Goal: Information Seeking & Learning: Check status

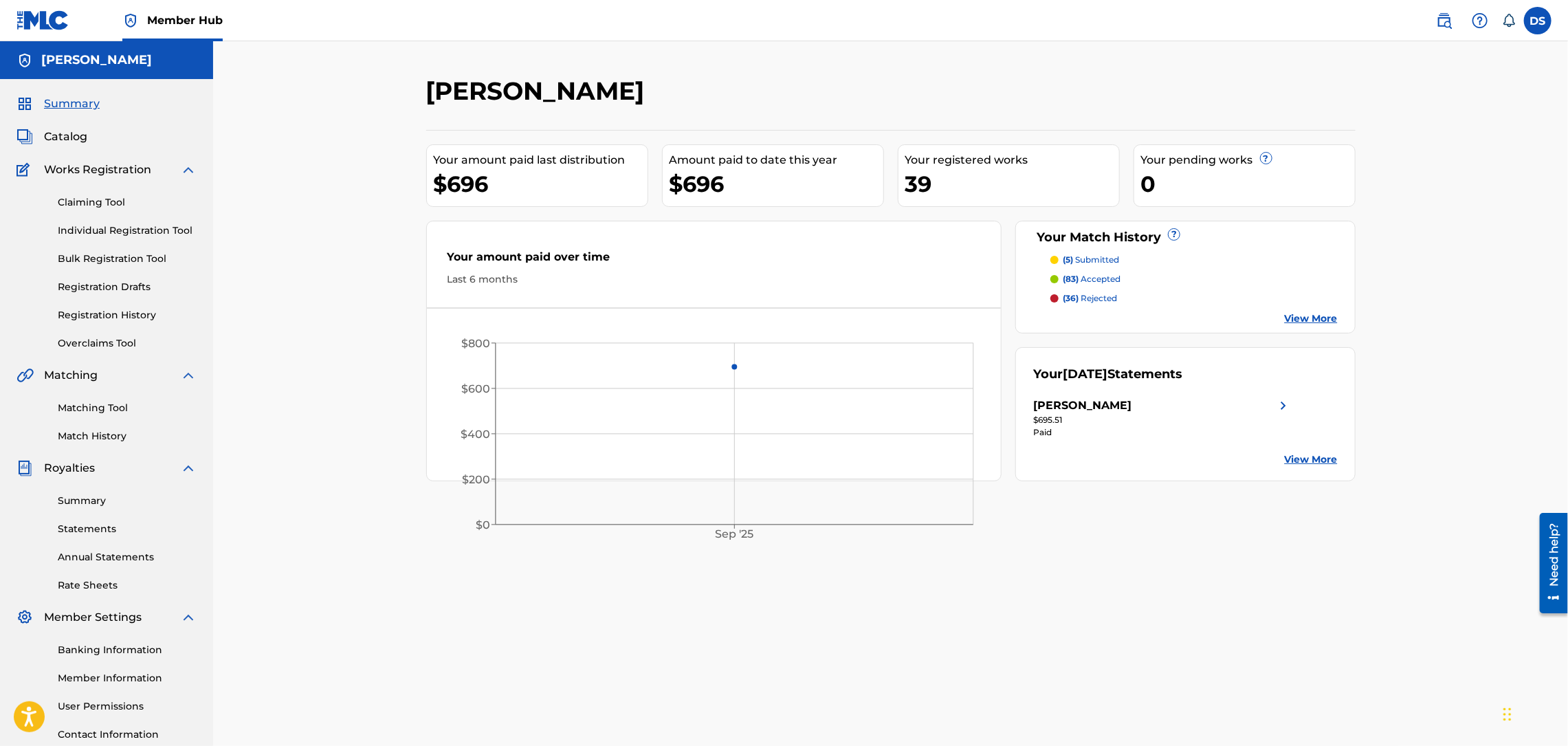
click at [1098, 278] on p "(83) accepted" at bounding box center [1091, 279] width 57 height 13
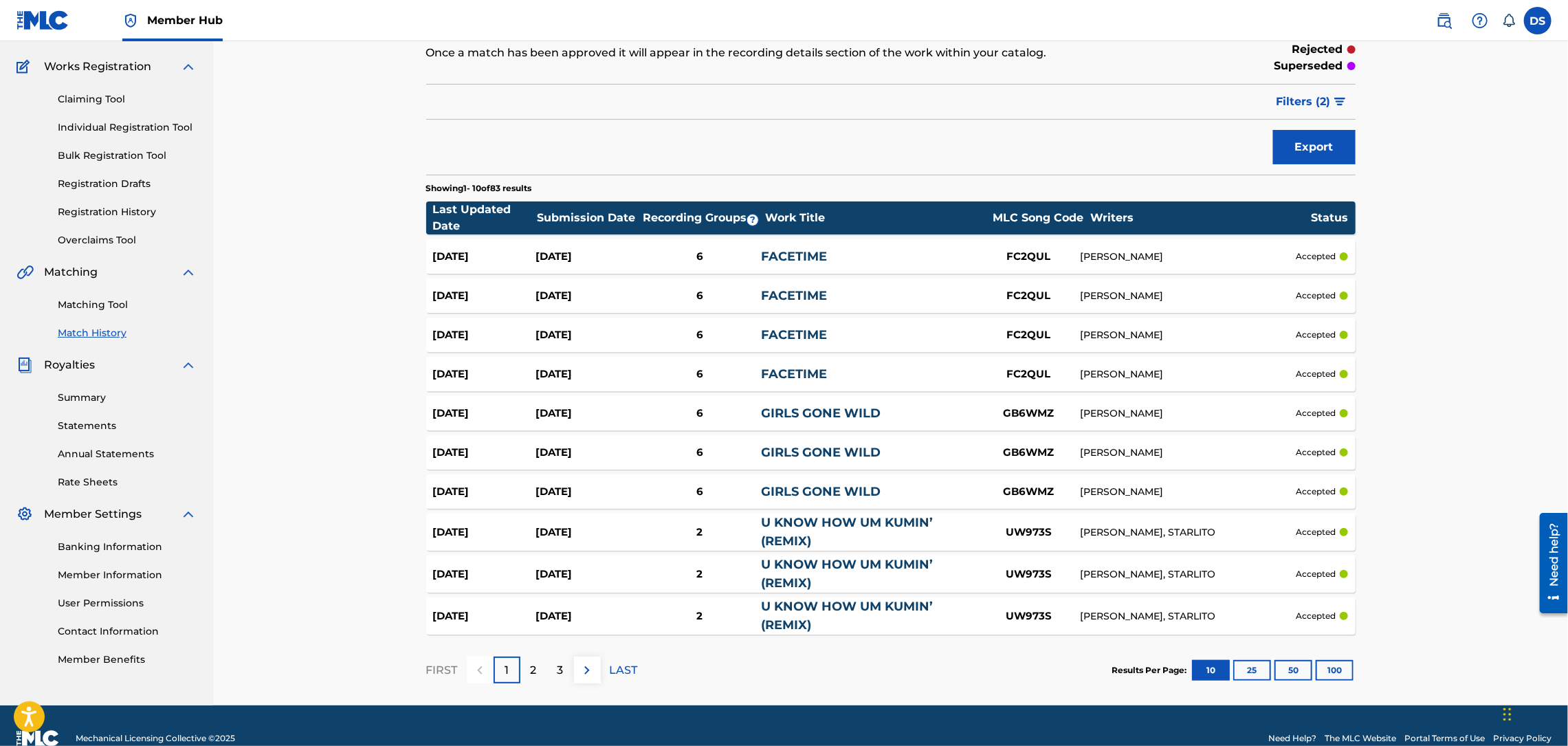
scroll to position [128, 0]
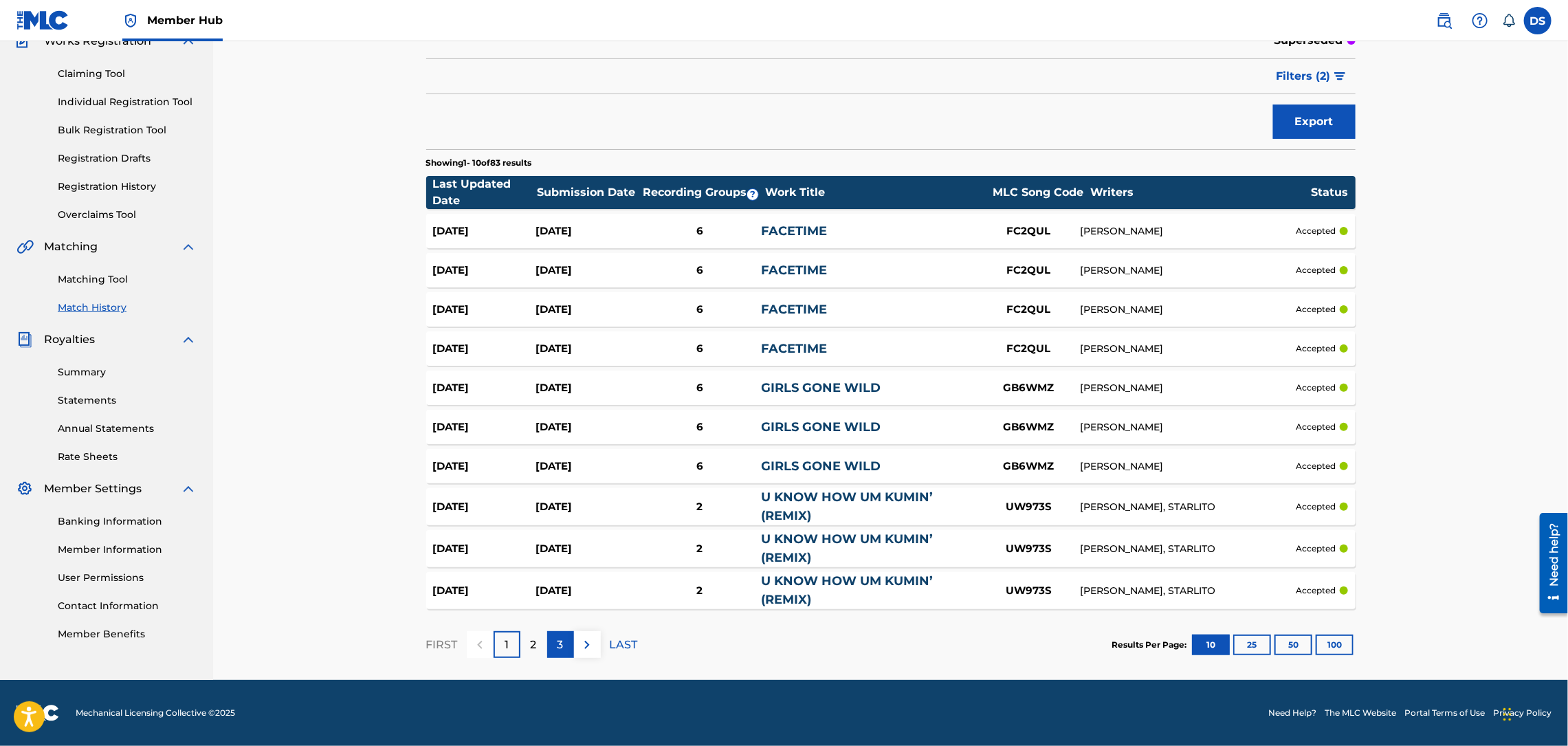
click at [562, 645] on p "3" at bounding box center [560, 644] width 6 height 17
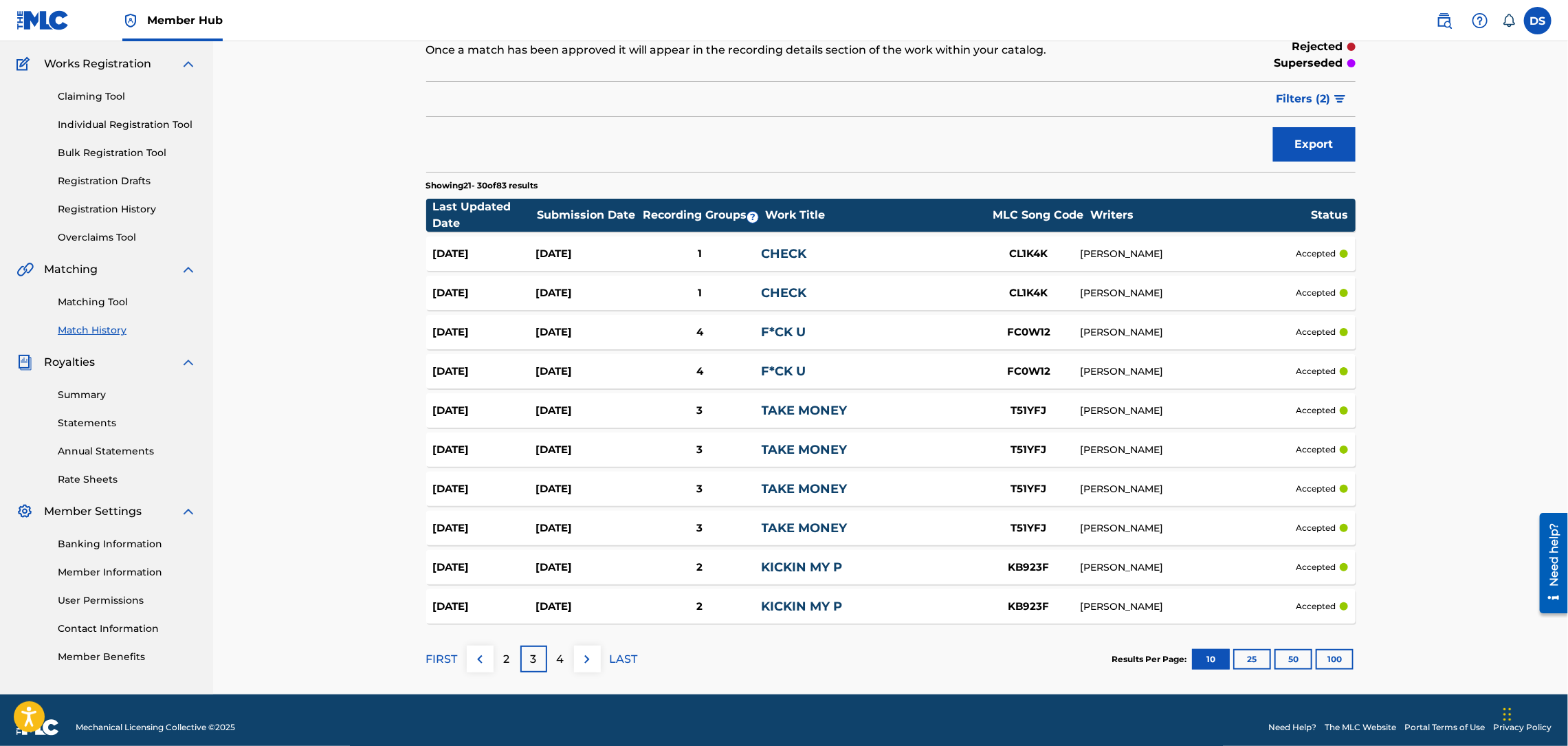
scroll to position [121, 0]
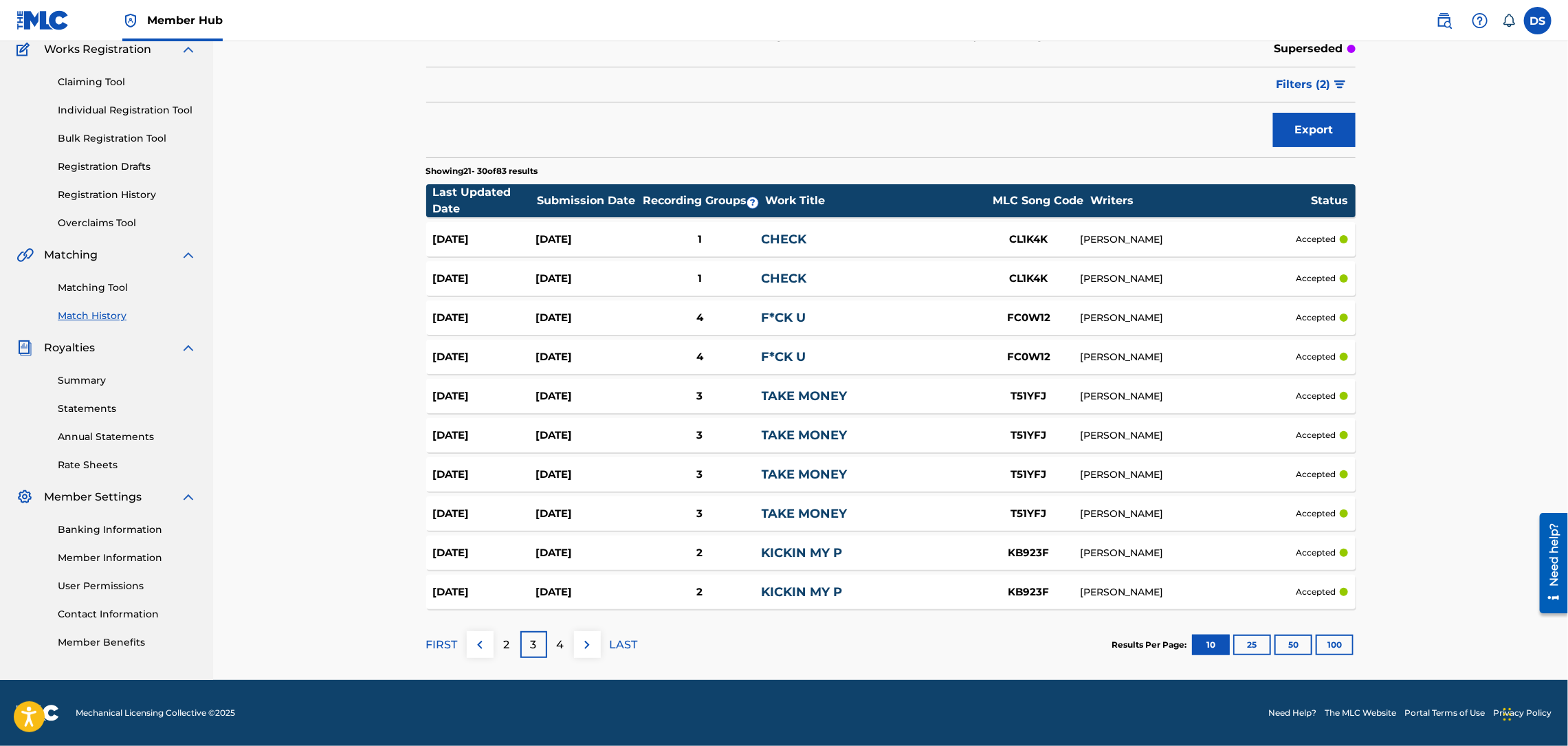
click at [562, 645] on p "4" at bounding box center [560, 644] width 8 height 17
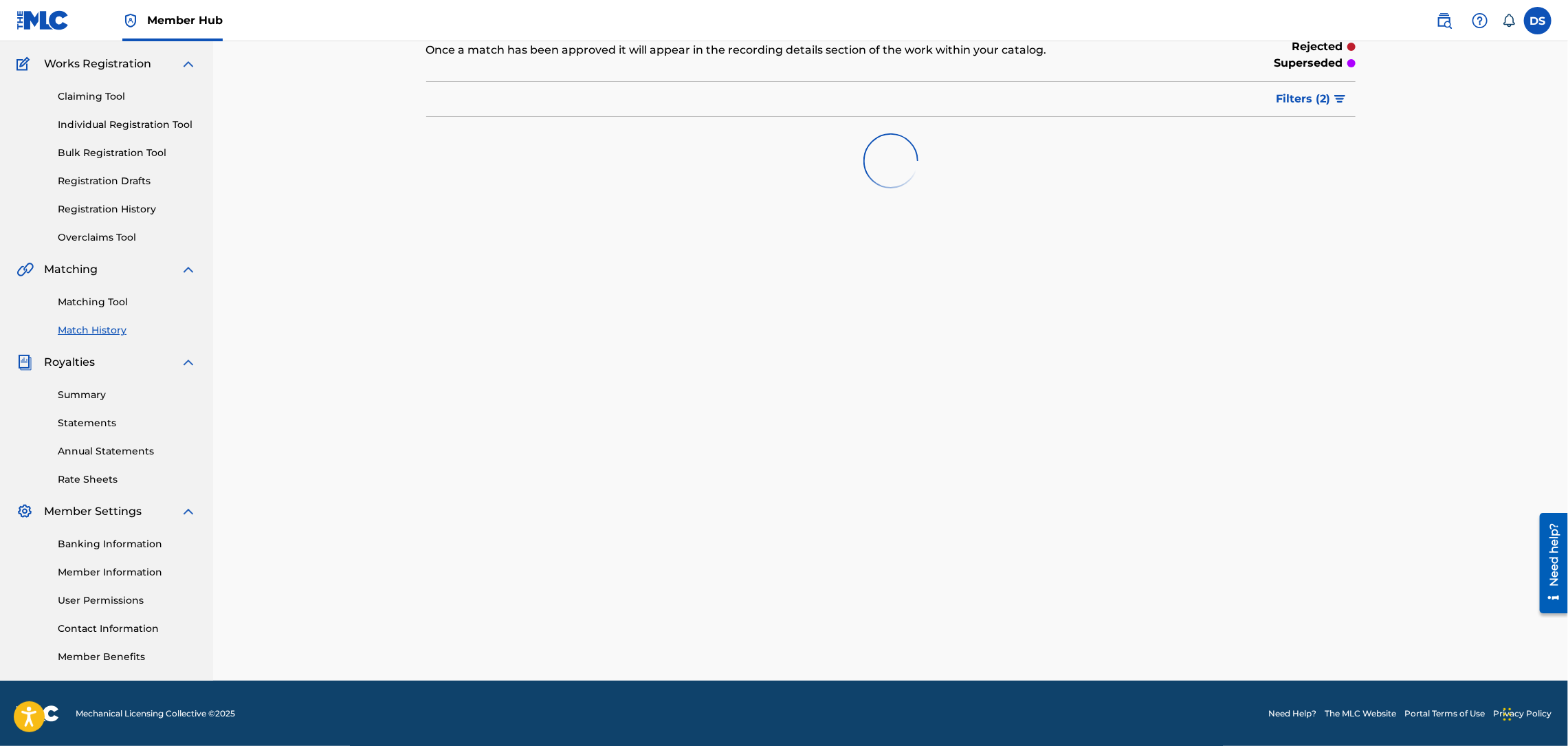
scroll to position [125, 0]
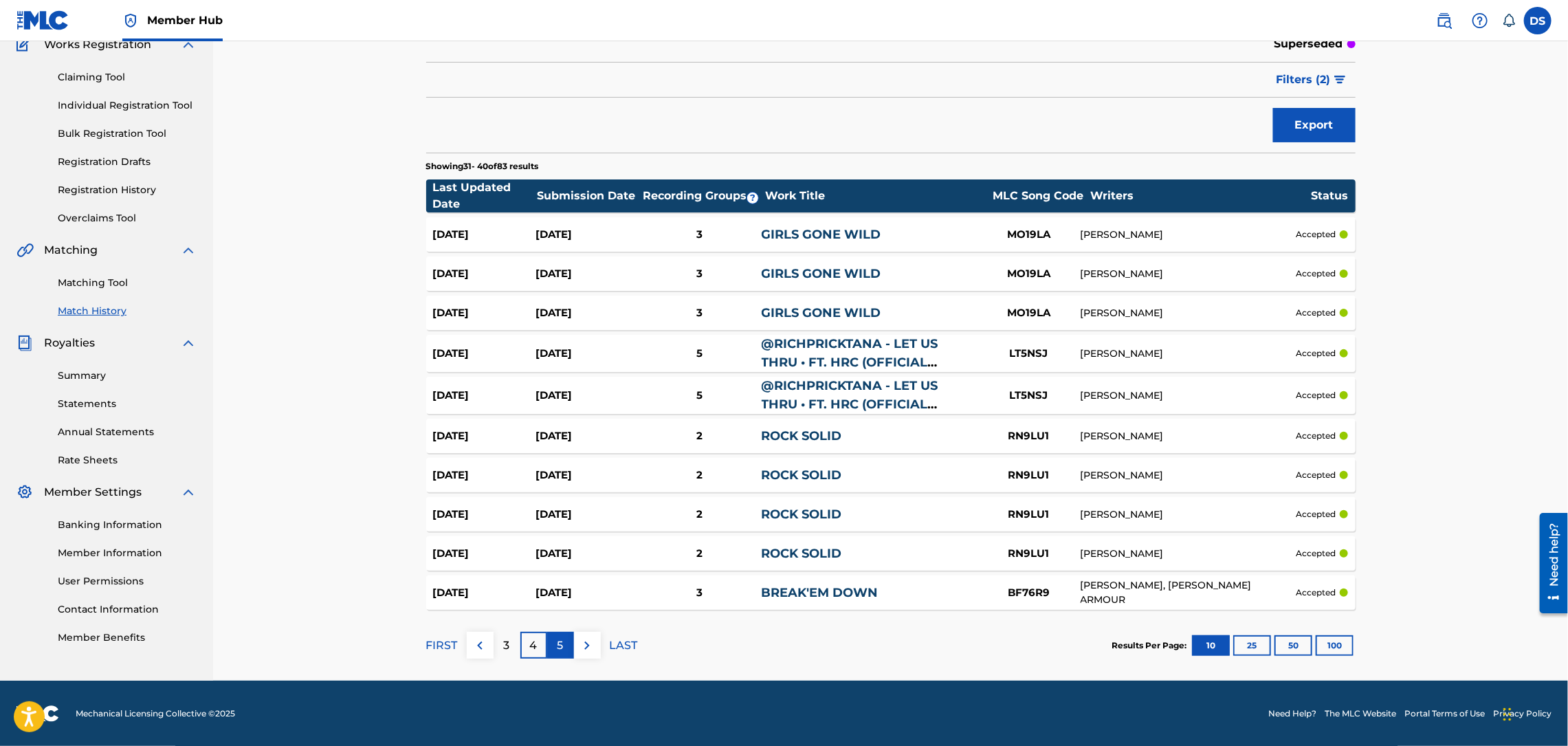
click at [560, 641] on p "5" at bounding box center [560, 645] width 6 height 17
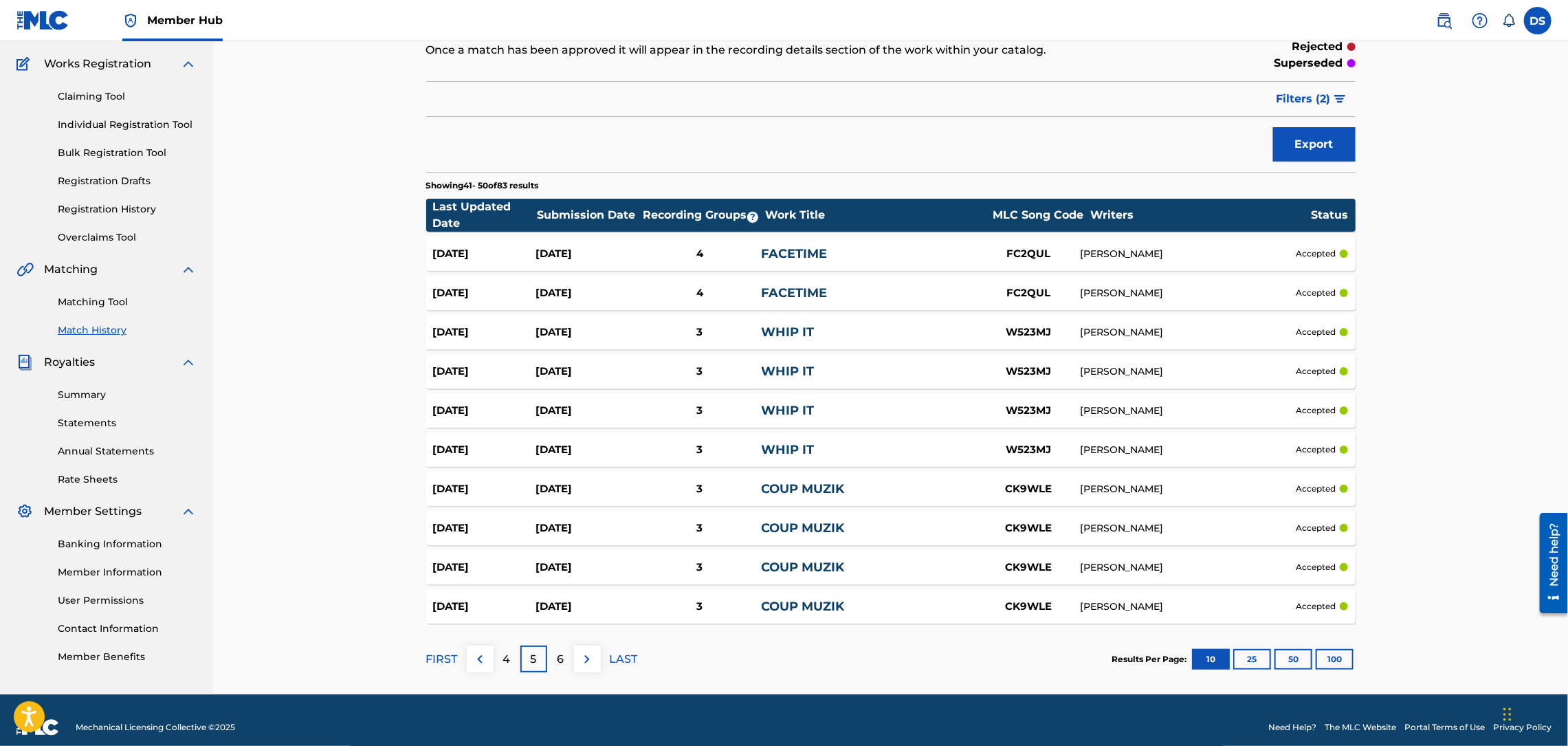
scroll to position [121, 0]
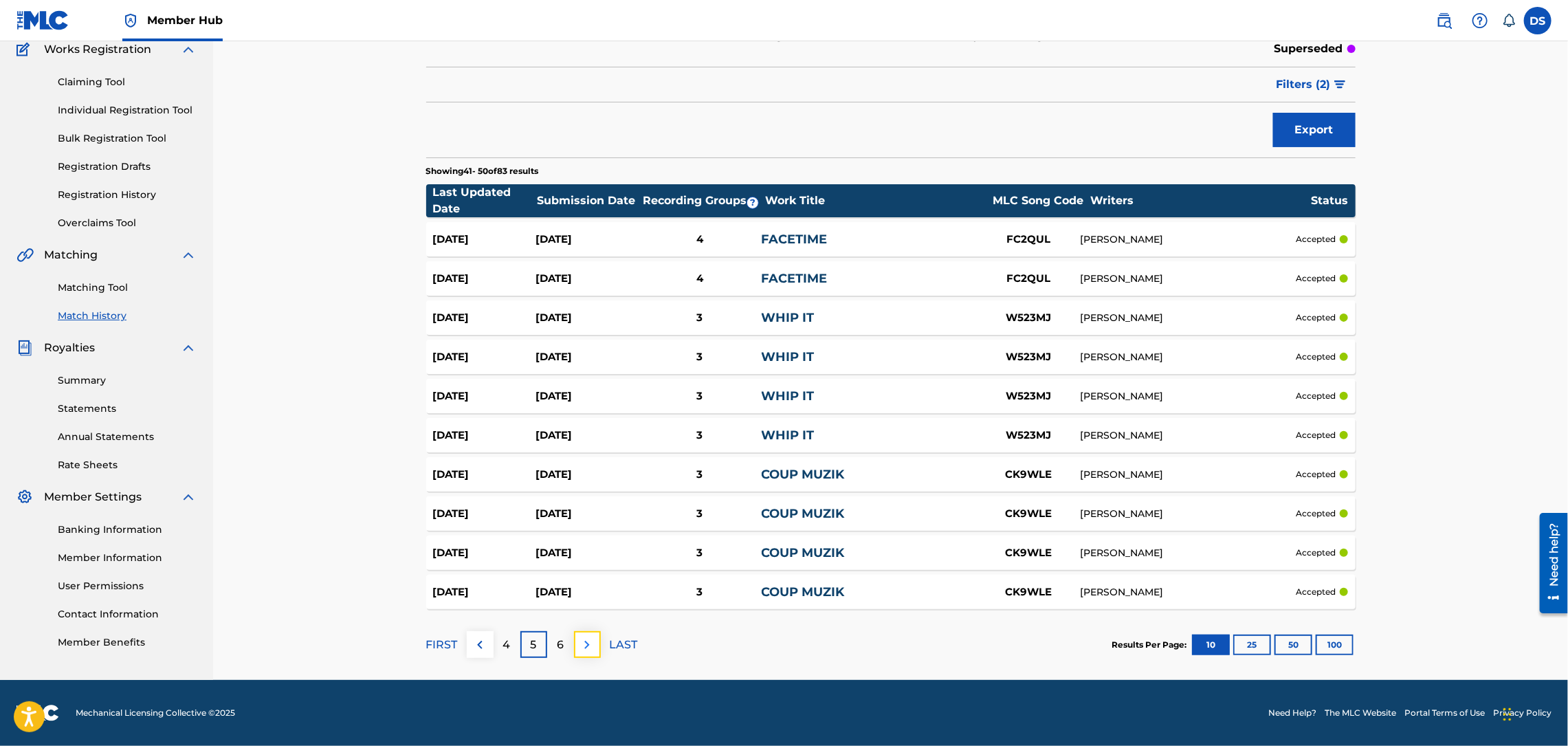
click at [588, 641] on img at bounding box center [587, 644] width 17 height 17
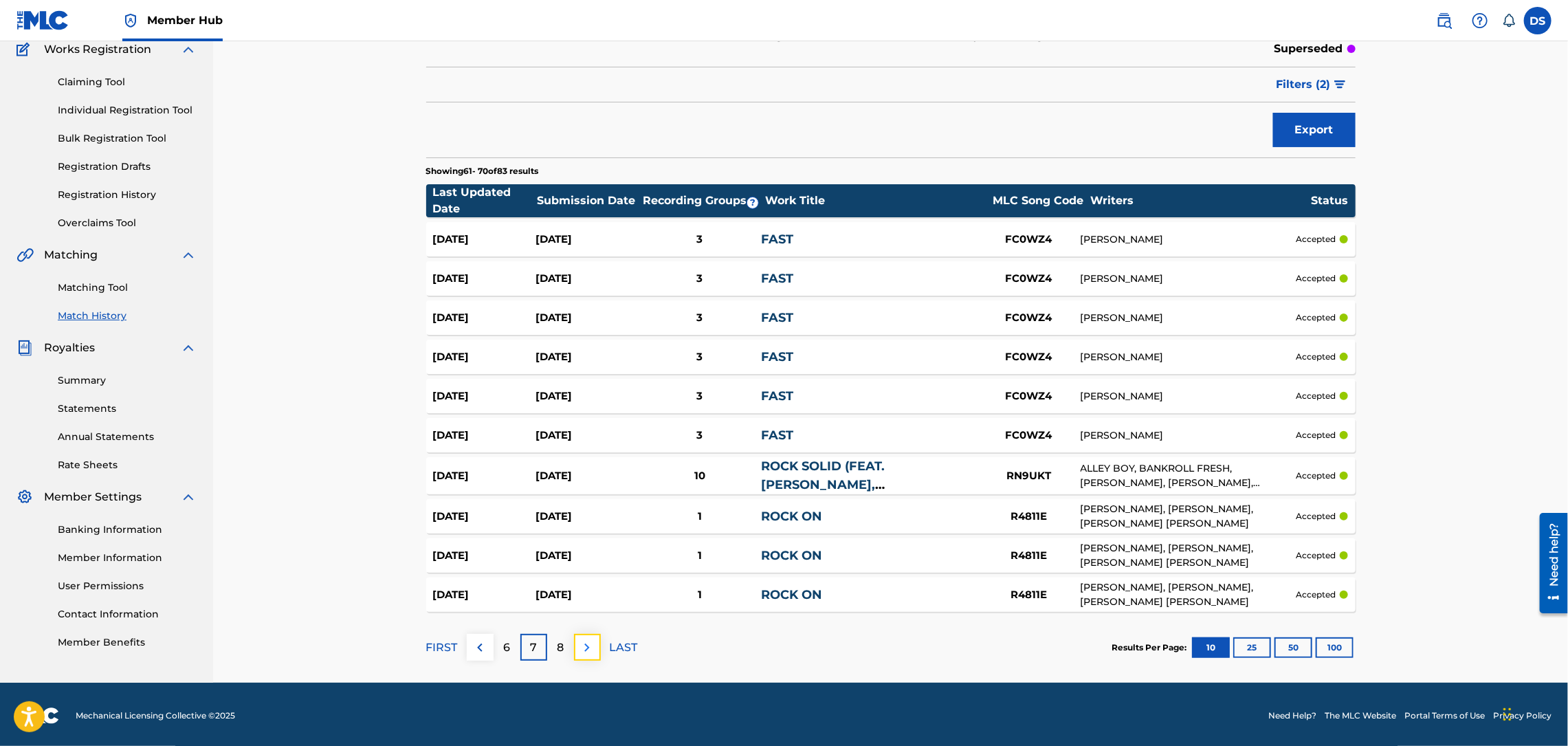
click at [588, 646] on img at bounding box center [587, 647] width 17 height 17
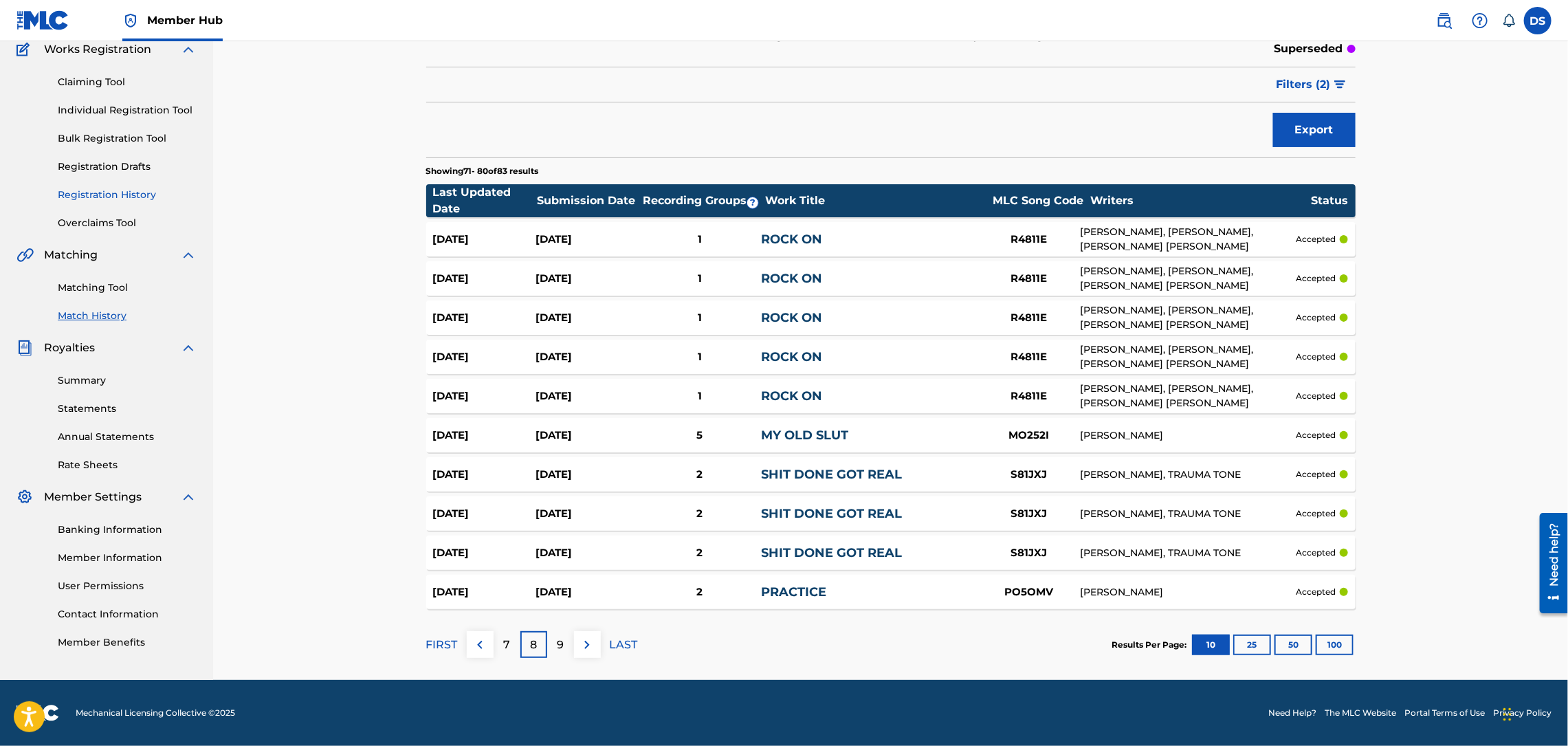
click at [92, 189] on link "Registration History" at bounding box center [126, 195] width 139 height 15
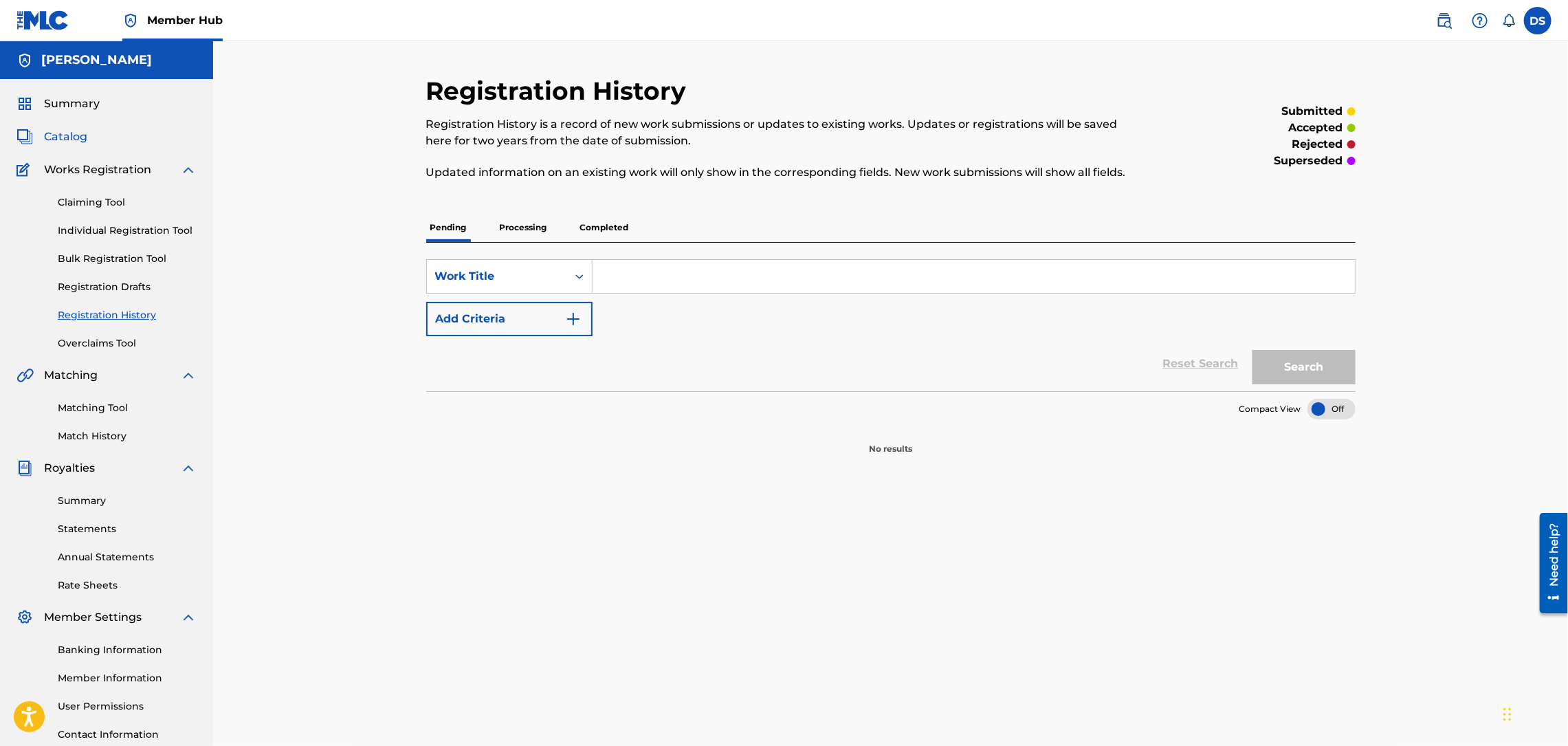
click at [53, 131] on span "Catalog" at bounding box center [65, 136] width 44 height 17
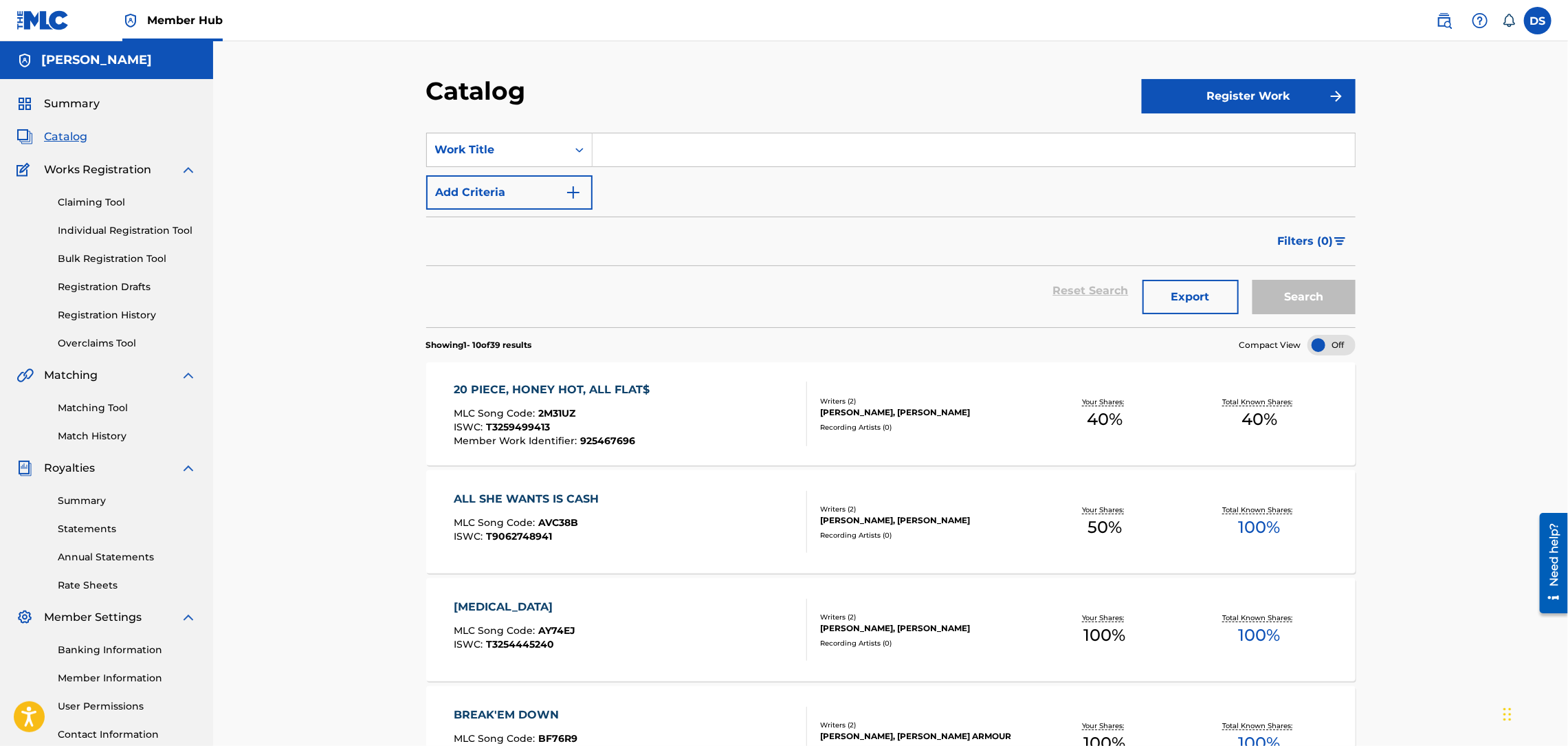
click at [624, 150] on input "Search Form" at bounding box center [974, 150] width 763 height 33
type input "while she talking"
click at [1253, 280] on button "Search" at bounding box center [1304, 297] width 103 height 34
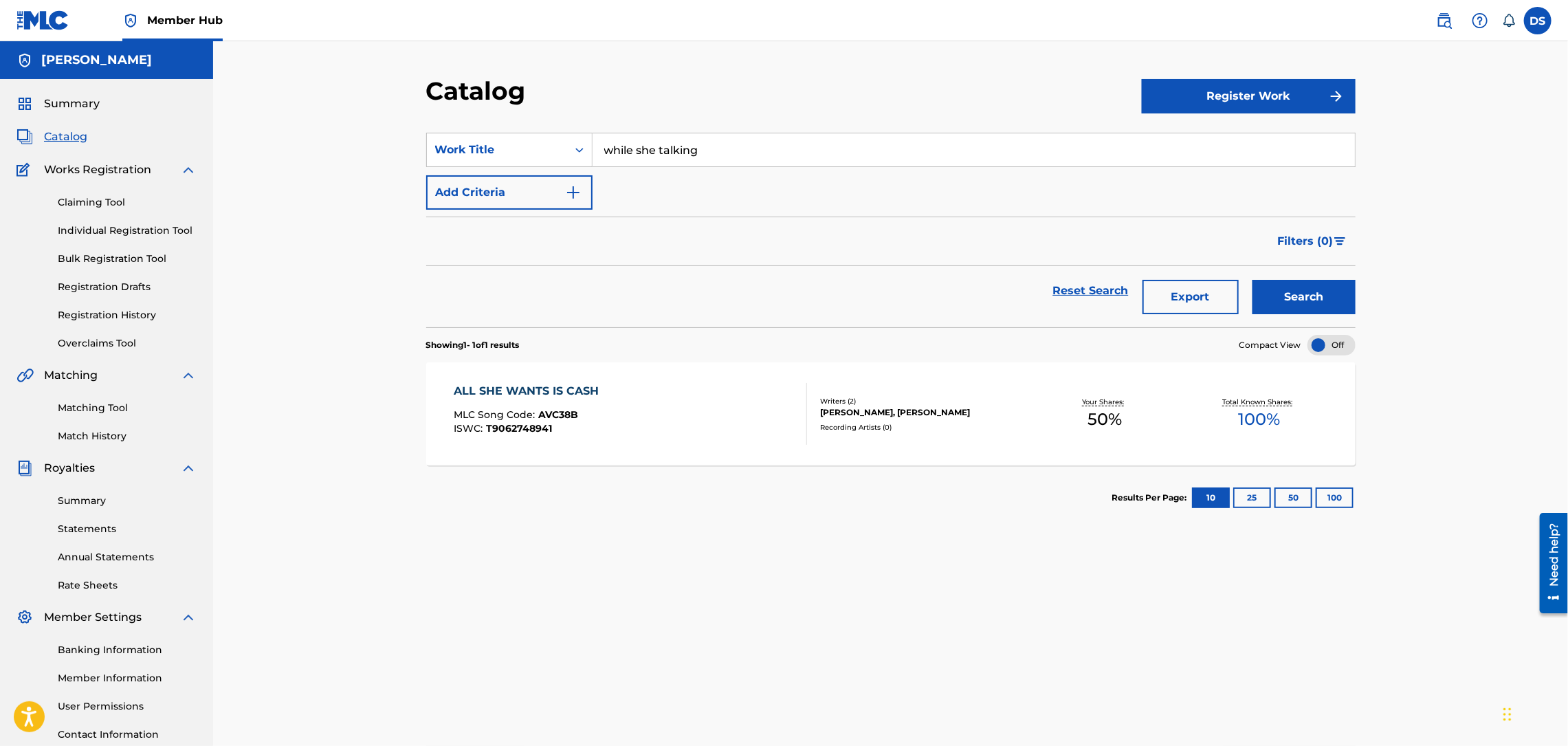
click at [51, 142] on span "Catalog" at bounding box center [65, 136] width 44 height 17
click at [107, 441] on link "Match History" at bounding box center [126, 436] width 139 height 15
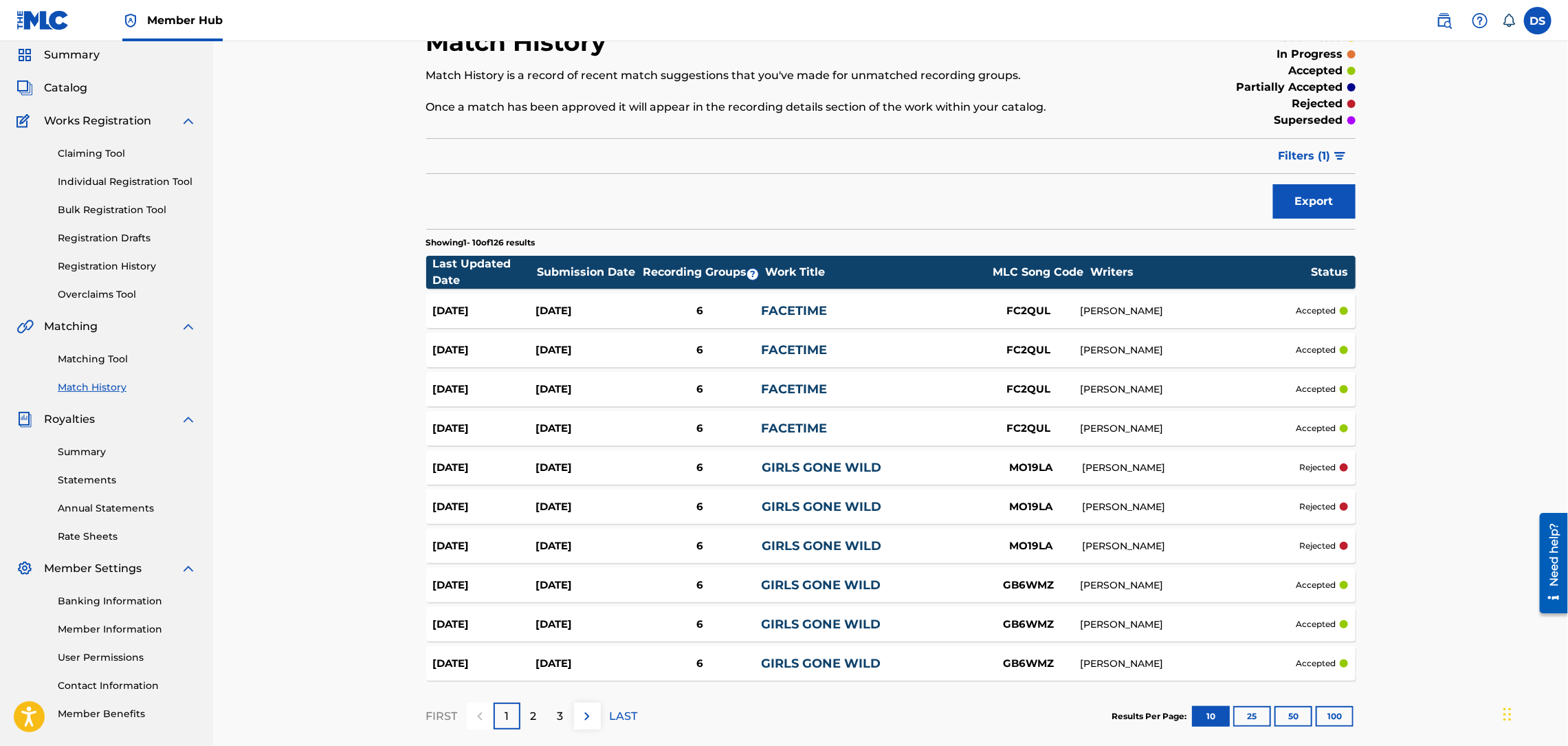
scroll to position [45, 0]
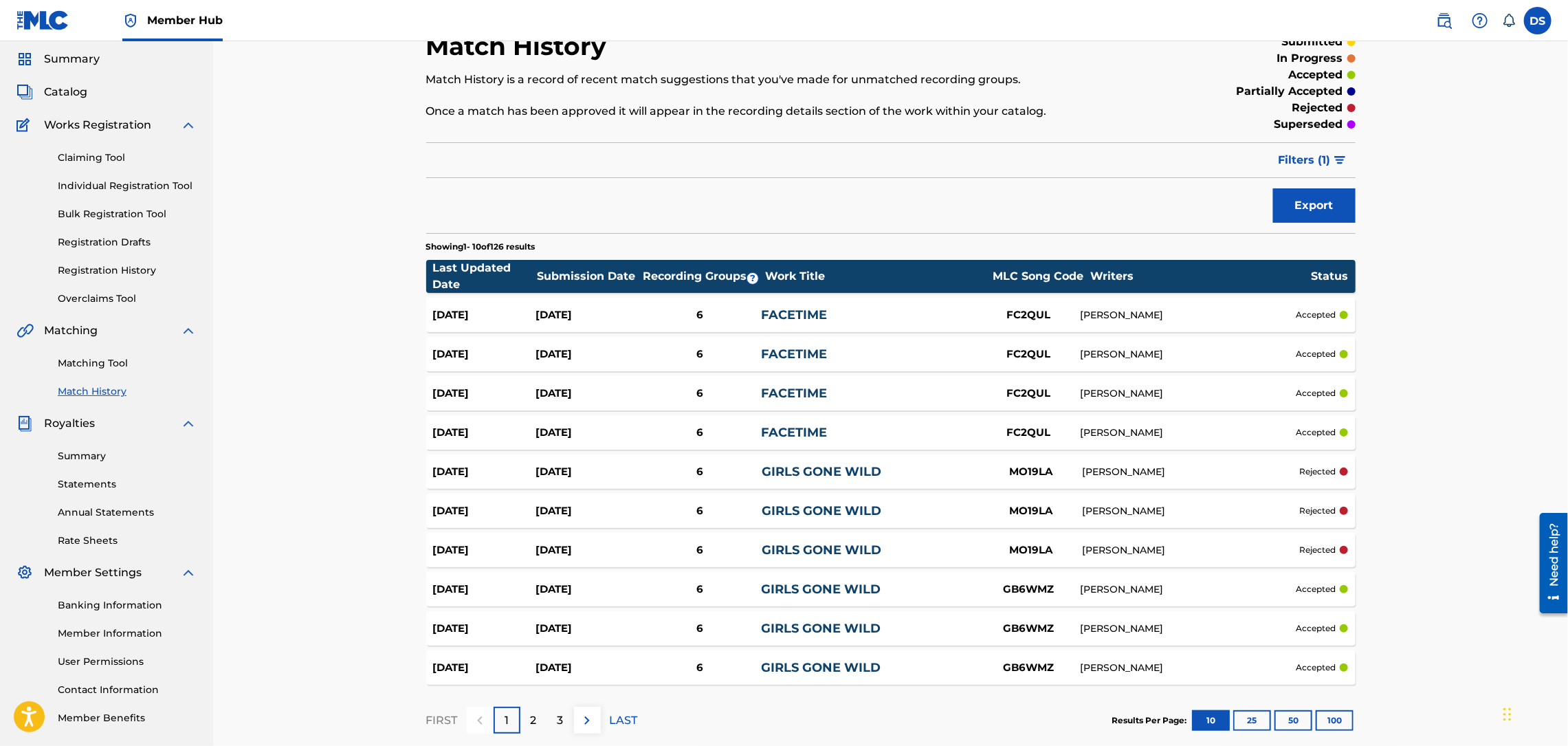
click at [794, 468] on link "GIRLS GONE WILD" at bounding box center [821, 472] width 120 height 16
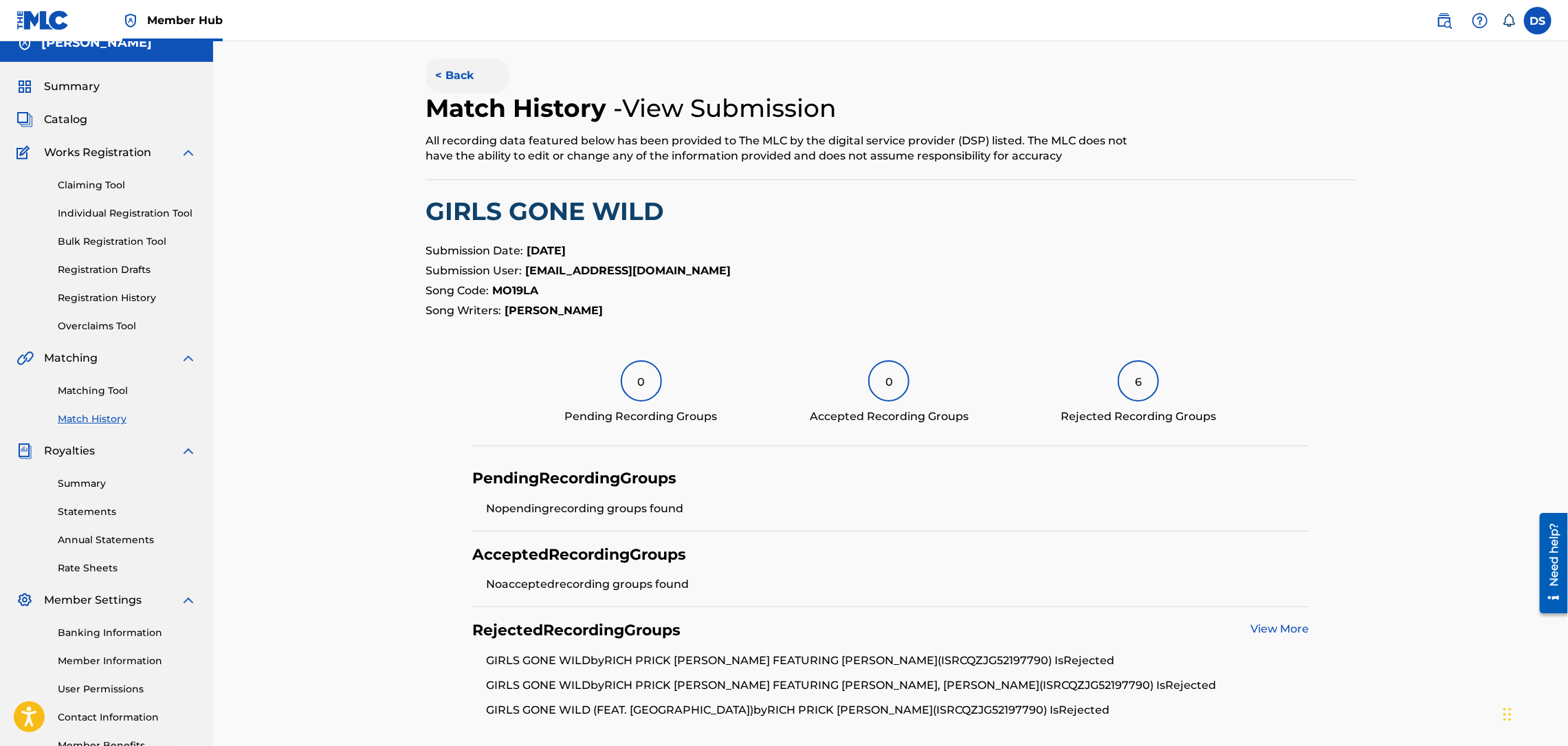
scroll to position [21, 0]
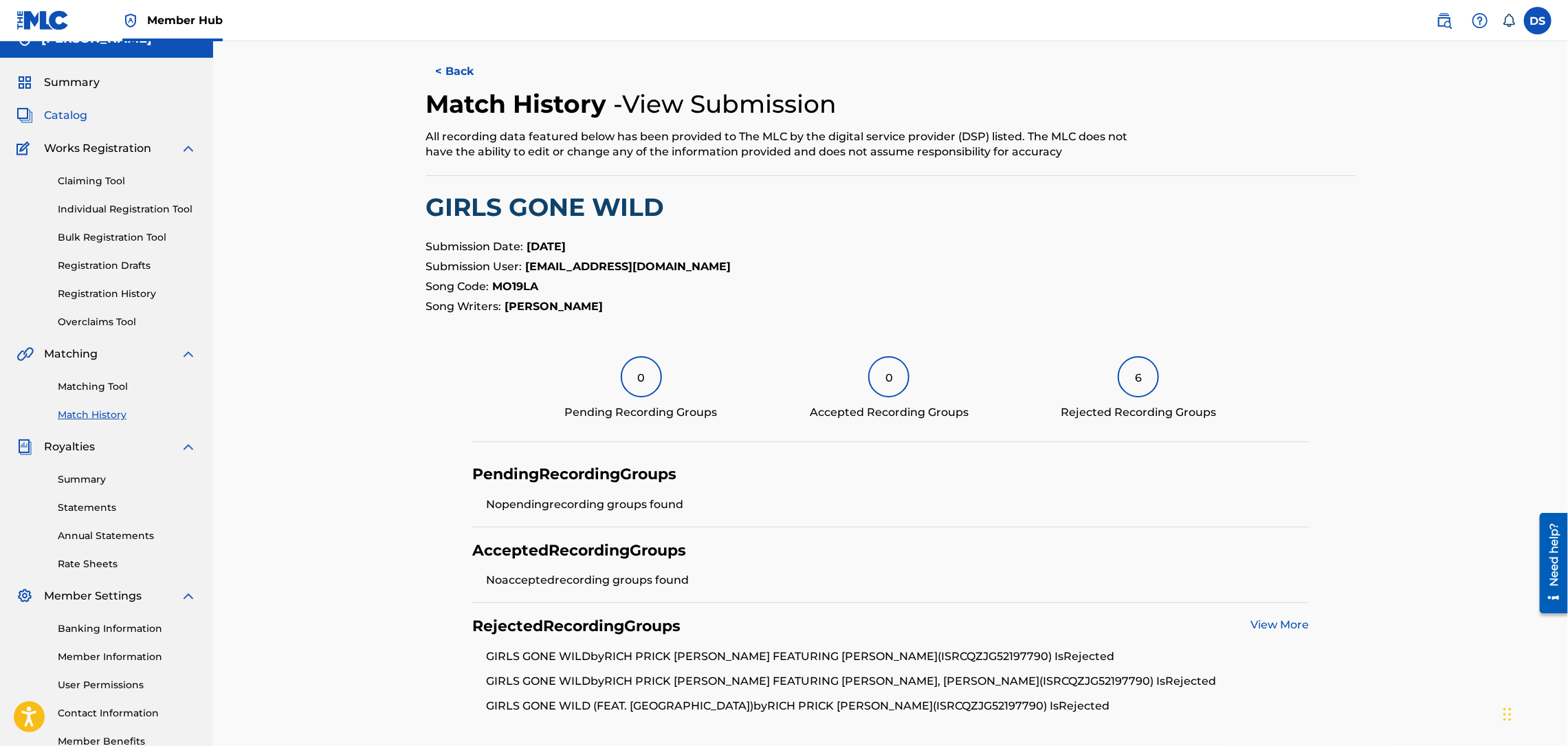
click at [59, 115] on span "Catalog" at bounding box center [65, 115] width 44 height 17
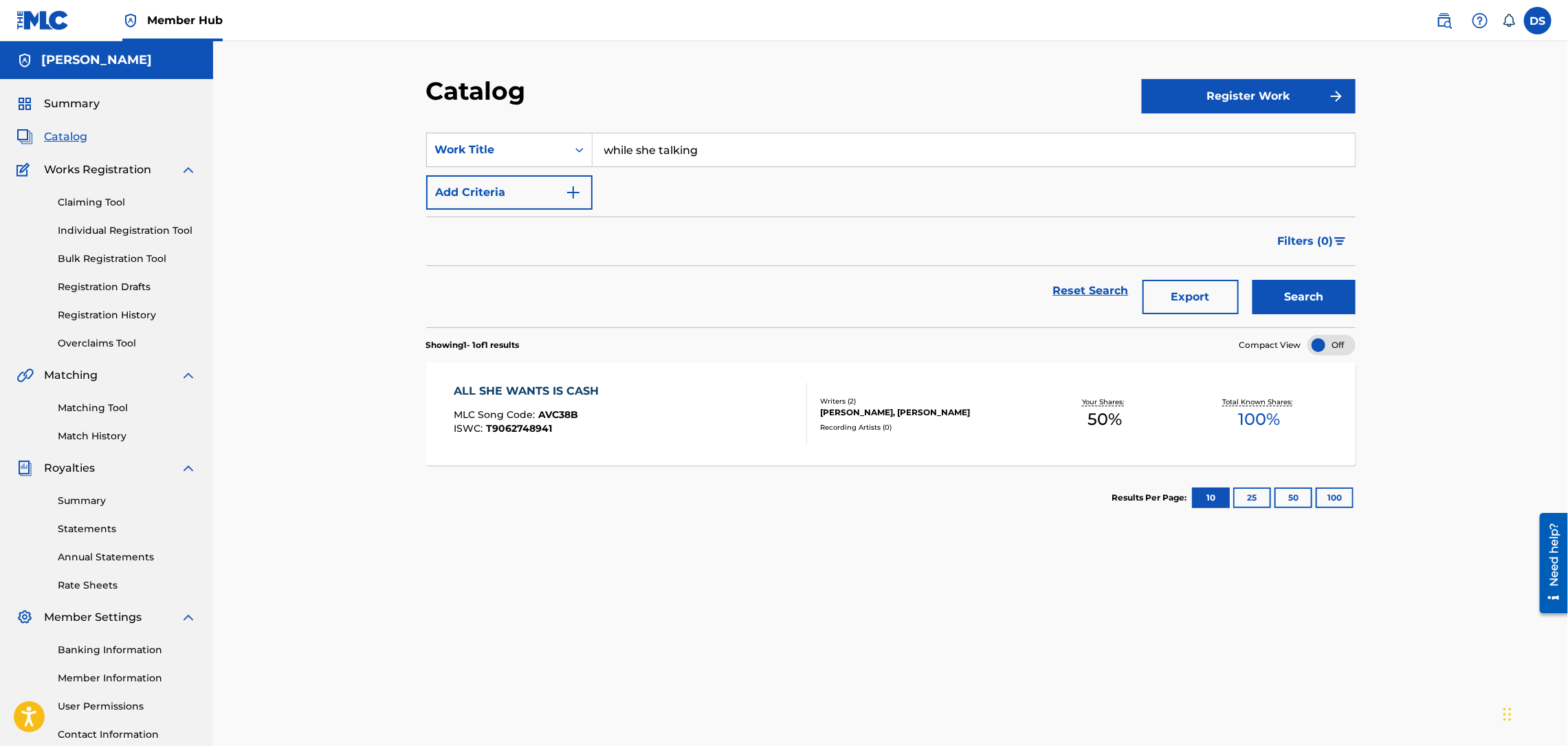
click at [59, 115] on div "Summary Catalog Works Registration Claiming Tool Individual Registration Tool B…" at bounding box center [106, 432] width 213 height 707
click at [60, 129] on span "Catalog" at bounding box center [65, 136] width 44 height 17
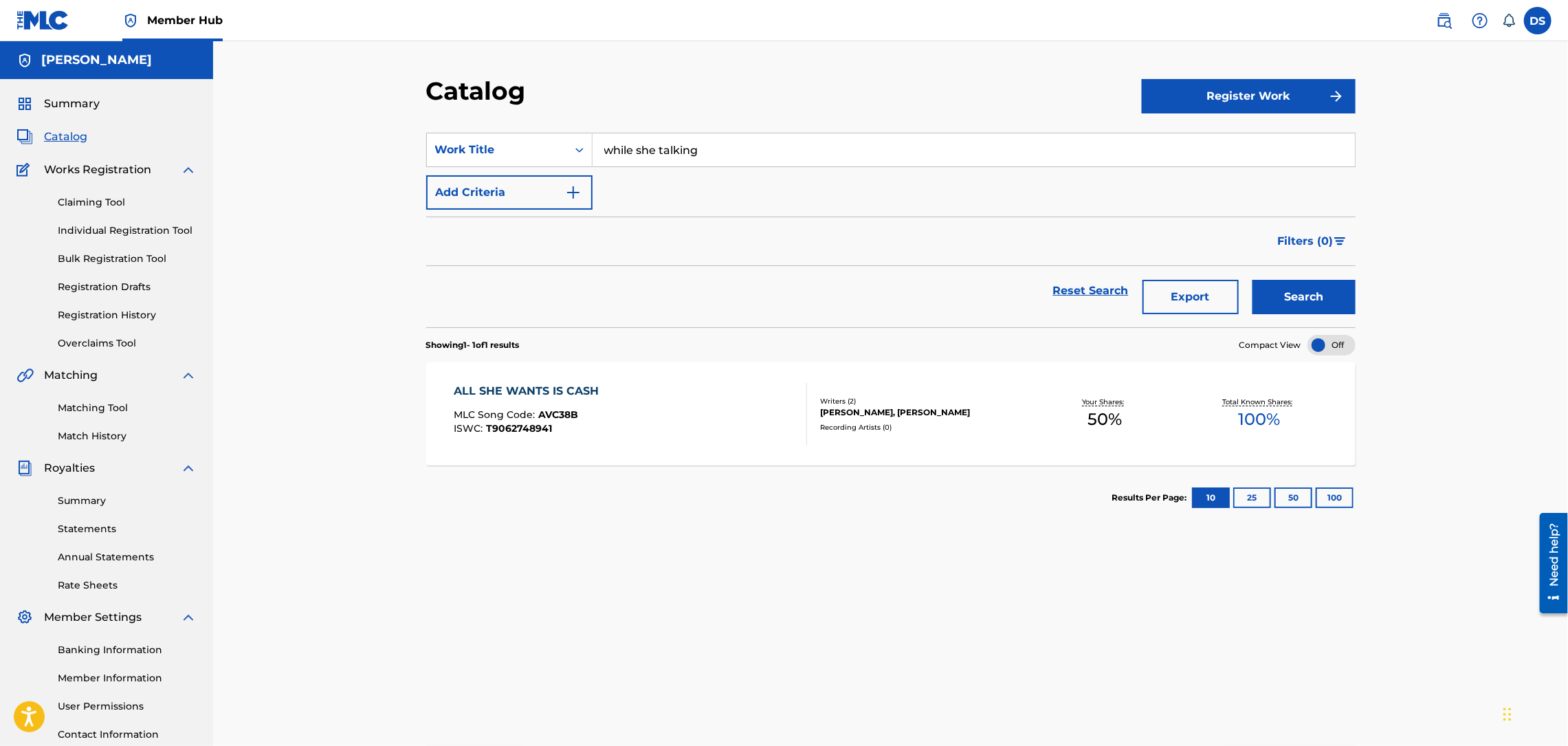
click at [60, 129] on span "Catalog" at bounding box center [65, 136] width 44 height 17
click at [763, 154] on input "while she talking" at bounding box center [974, 150] width 763 height 33
type input "w"
click at [62, 135] on span "Catalog" at bounding box center [65, 136] width 44 height 17
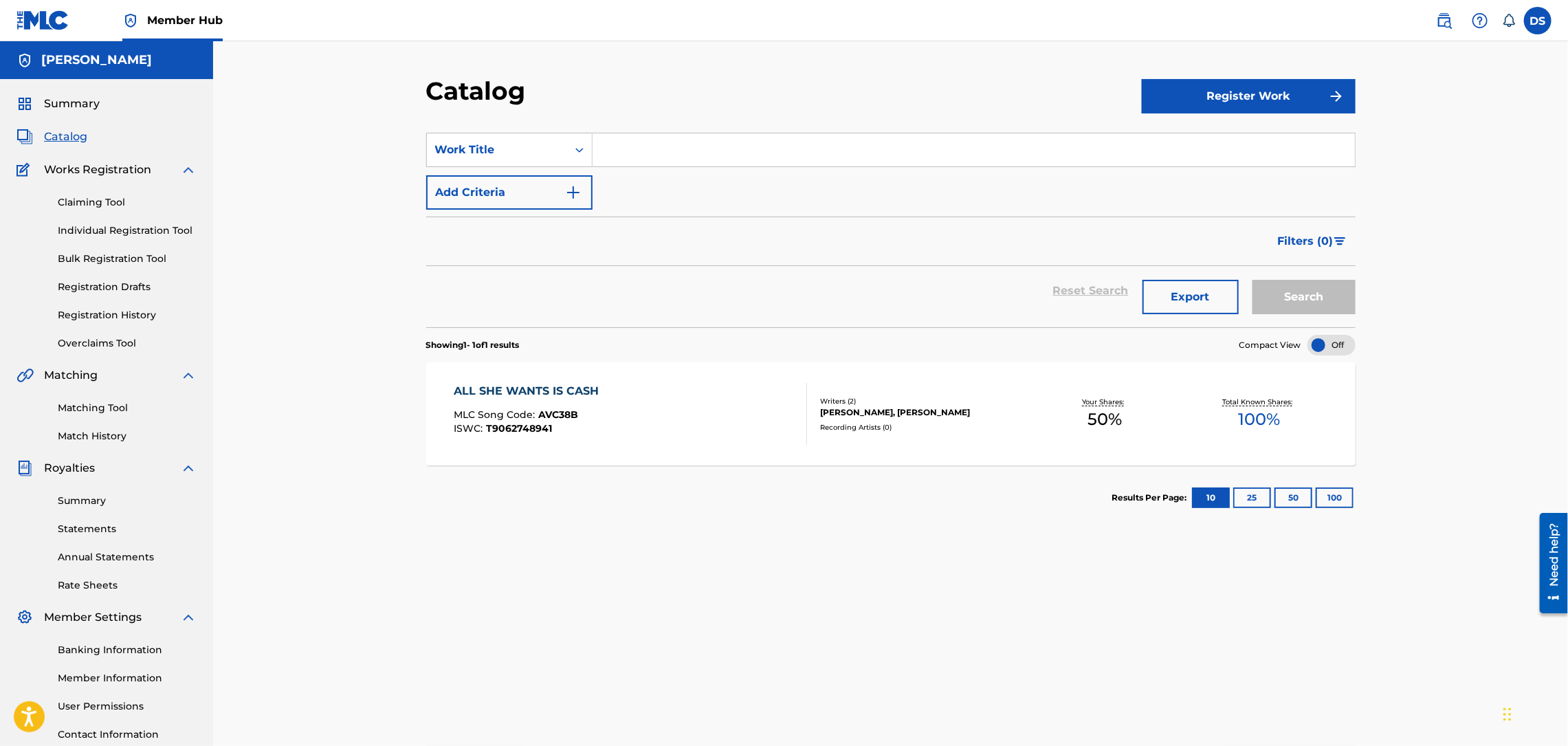
click at [62, 135] on span "Catalog" at bounding box center [65, 136] width 44 height 17
click at [84, 316] on link "Registration History" at bounding box center [126, 315] width 139 height 15
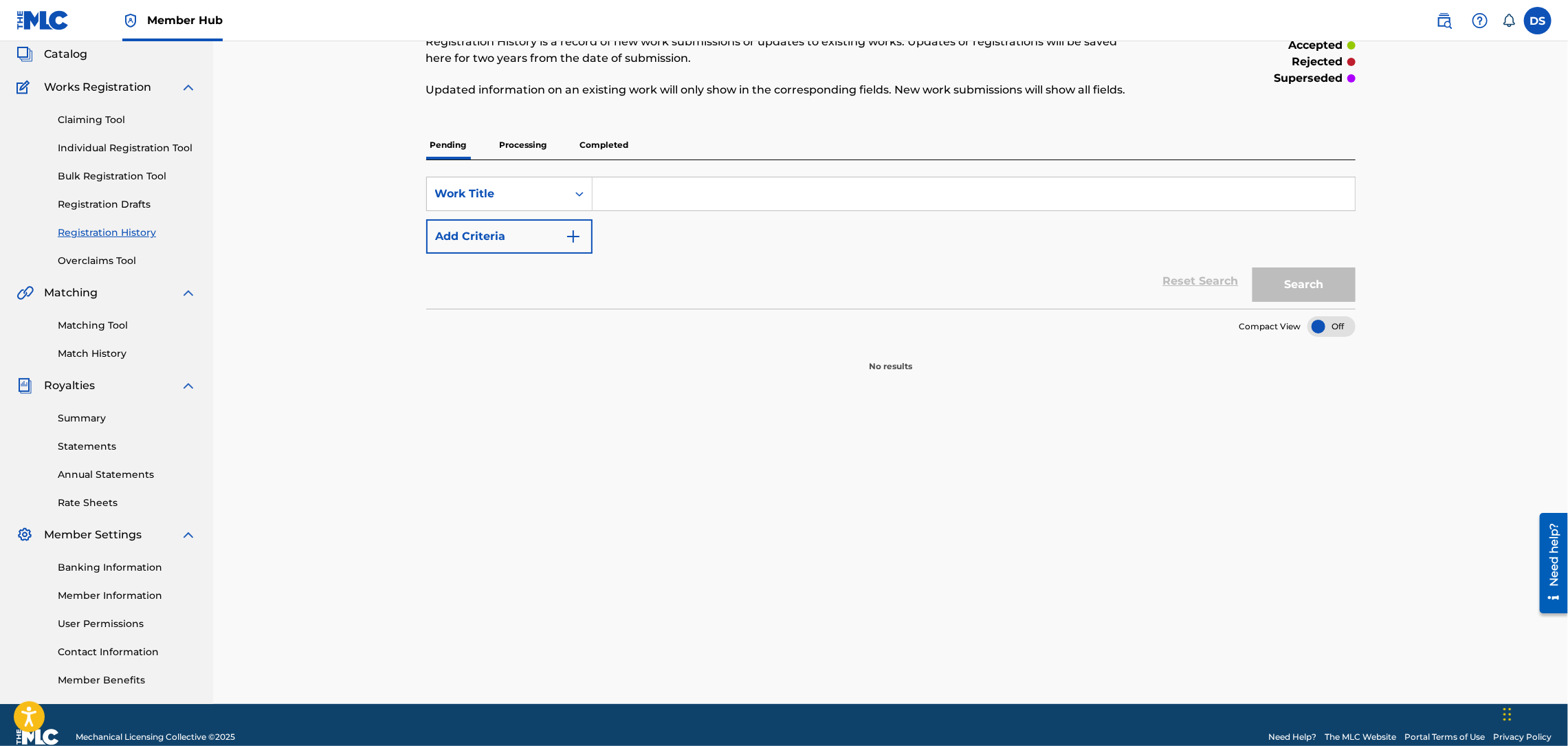
scroll to position [97, 0]
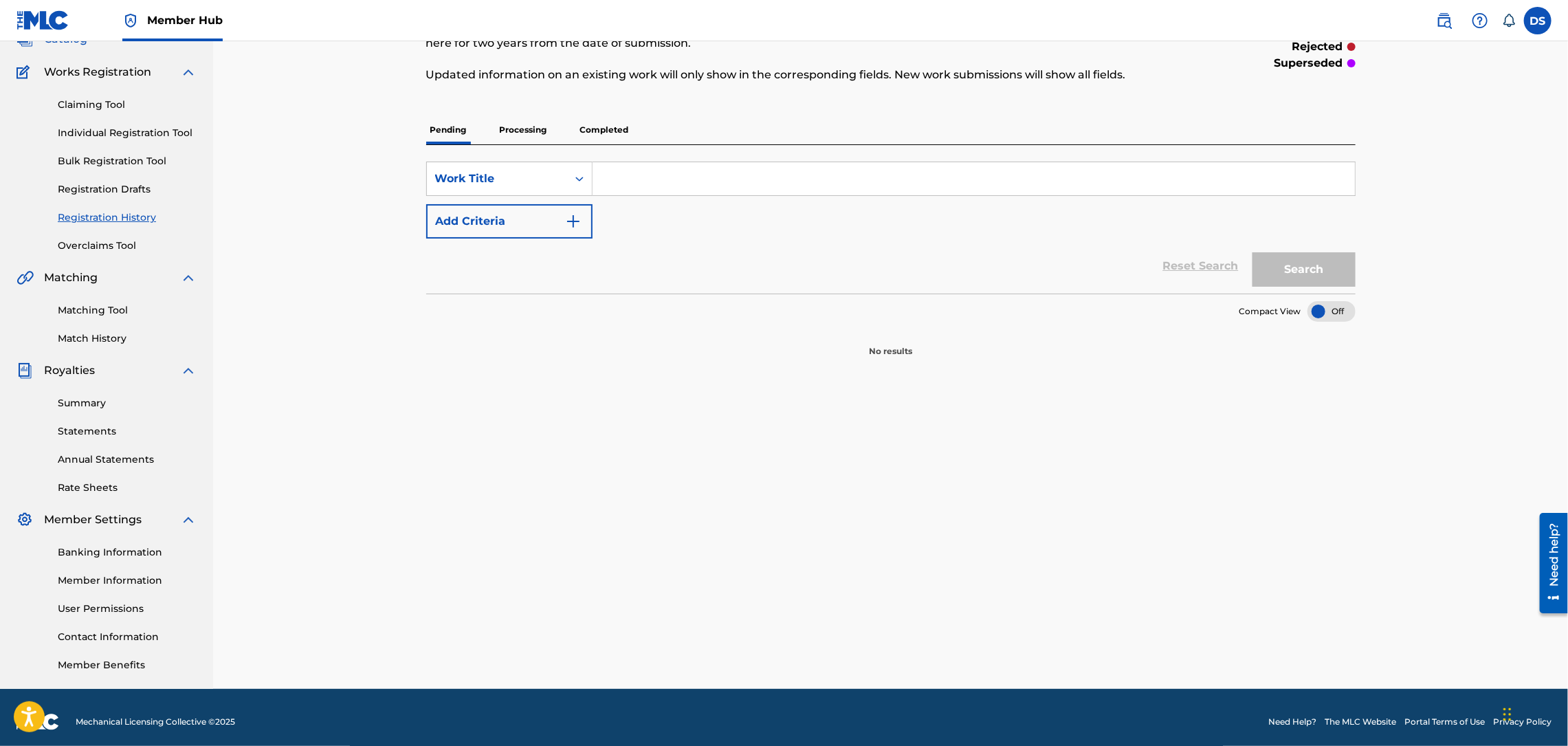
click at [52, 41] on span "Catalog" at bounding box center [65, 39] width 44 height 17
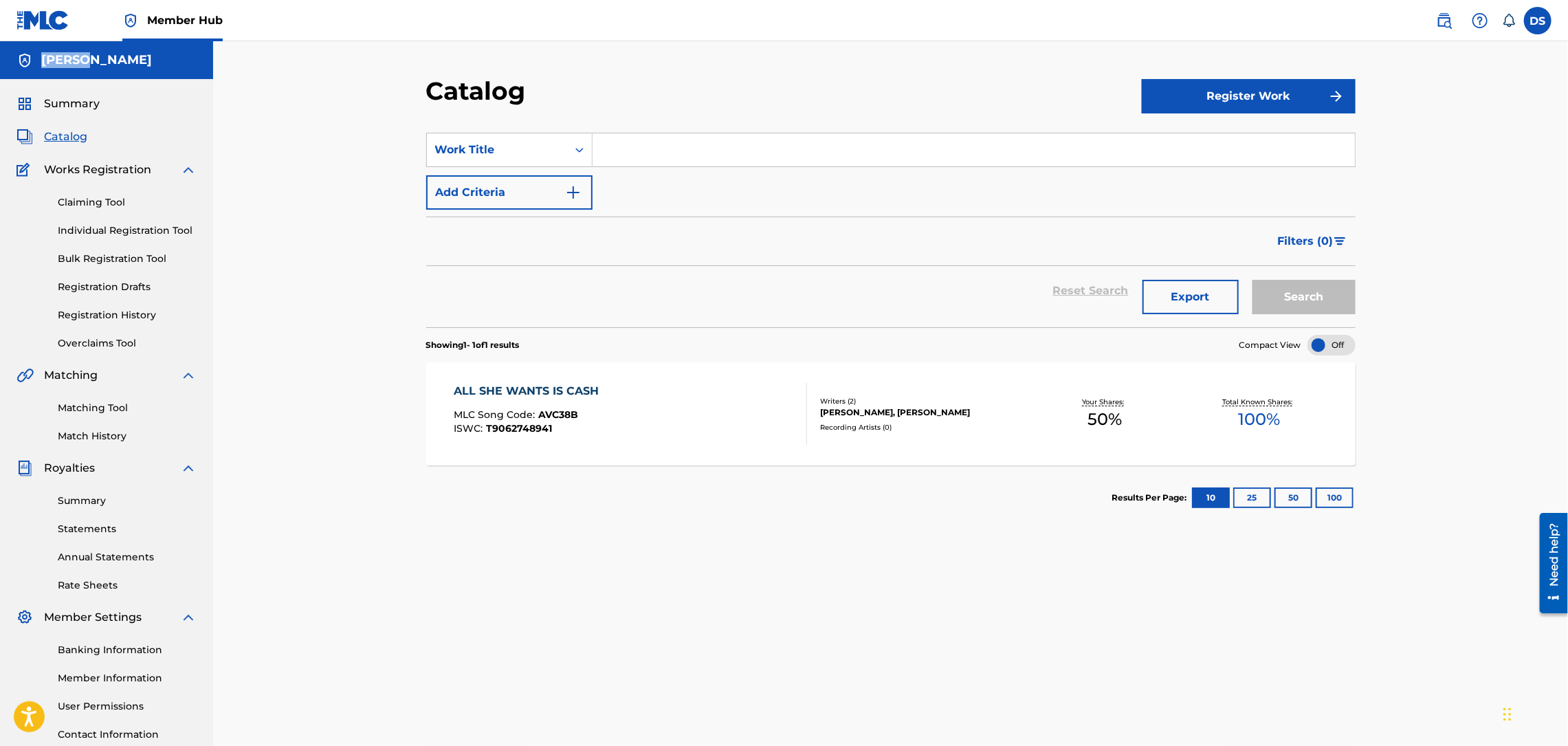
click at [1201, 322] on div "Reset Search Export Search" at bounding box center [890, 297] width 929 height 61
drag, startPoint x: 1201, startPoint y: 322, endPoint x: 1041, endPoint y: 298, distance: 161.8
click at [1201, 322] on div "Reset Search Export Search" at bounding box center [890, 297] width 929 height 61
click at [1194, 320] on div "Reset Search Export Search" at bounding box center [890, 297] width 929 height 61
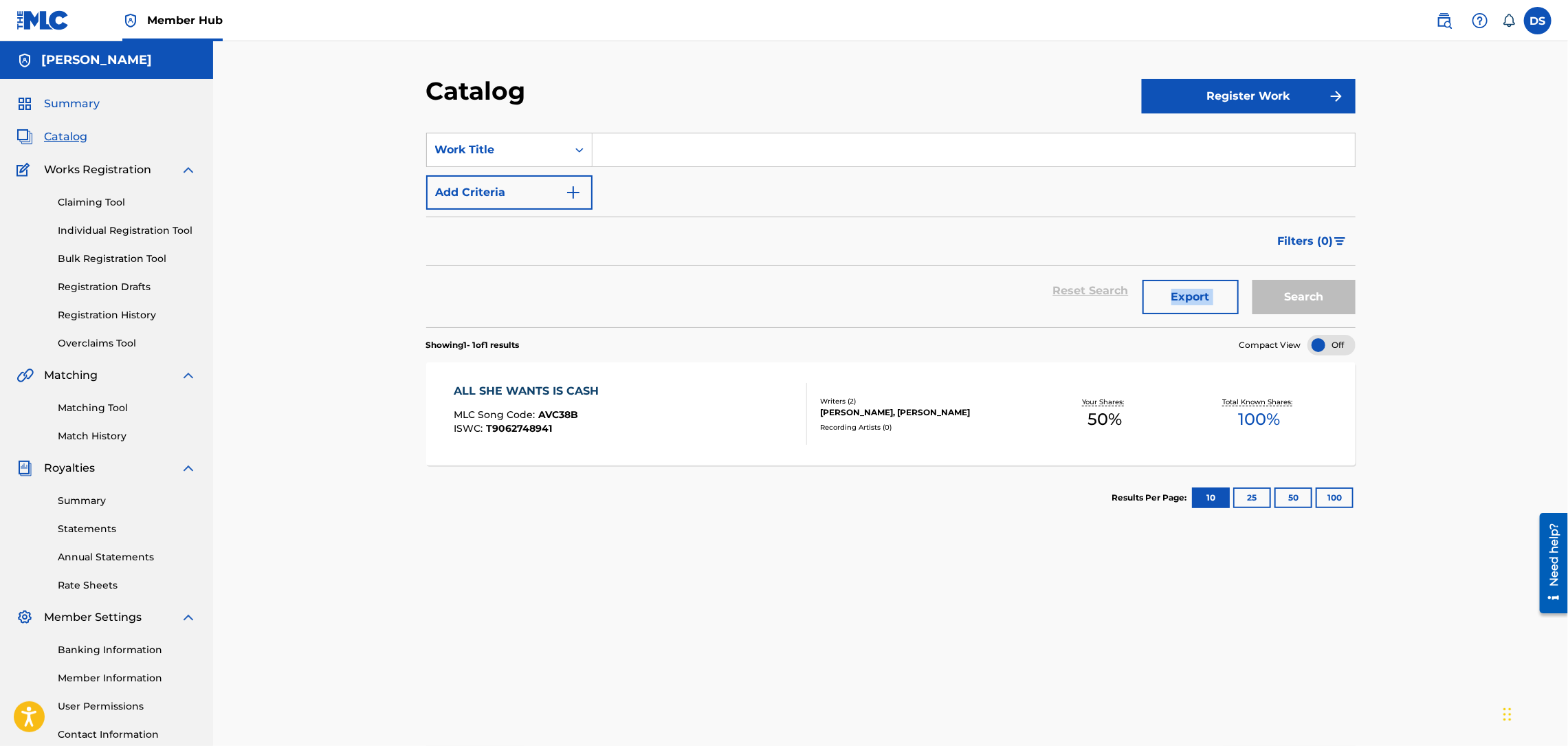
click at [81, 99] on span "Summary" at bounding box center [71, 103] width 55 height 17
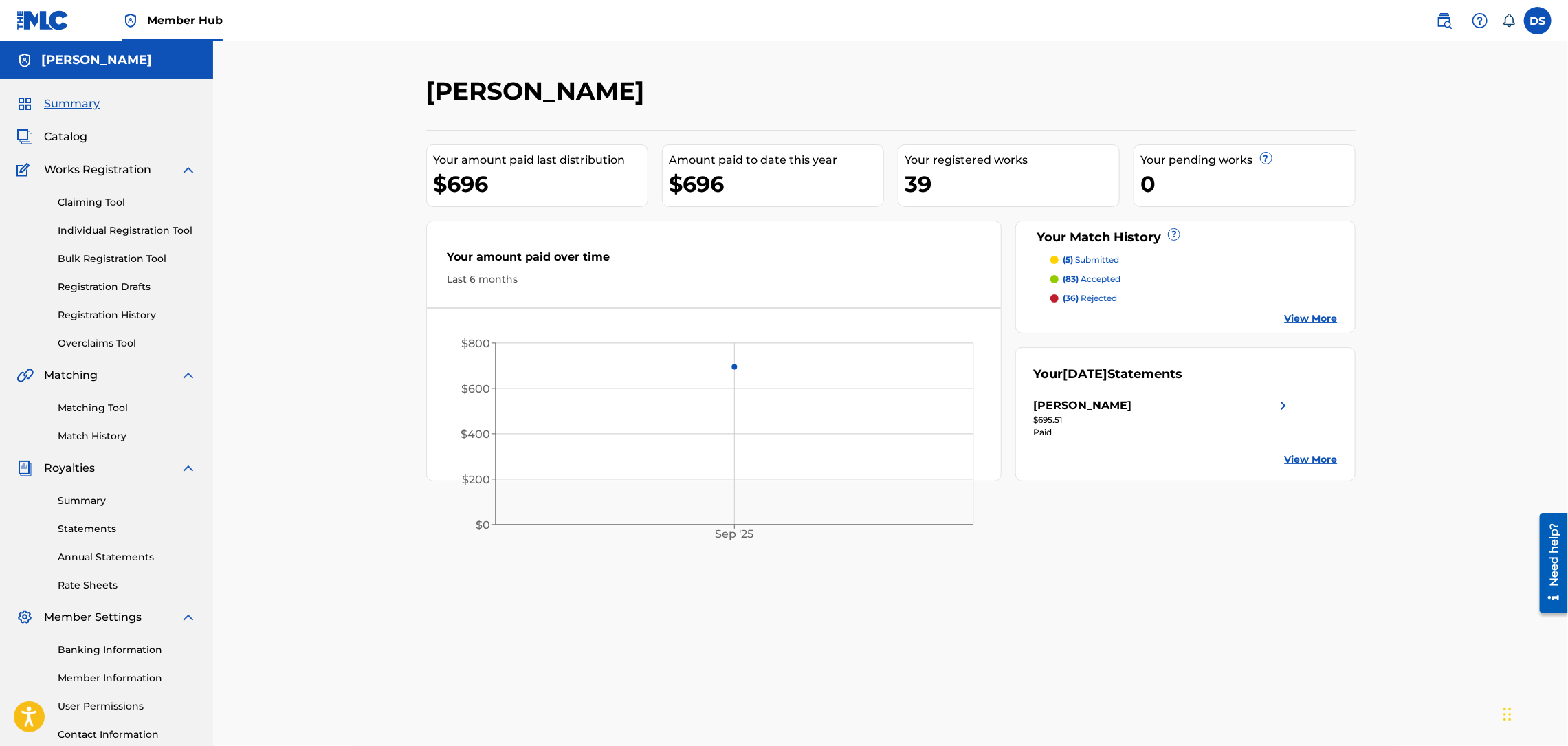
click at [1110, 260] on p "(5) submitted" at bounding box center [1091, 260] width 56 height 13
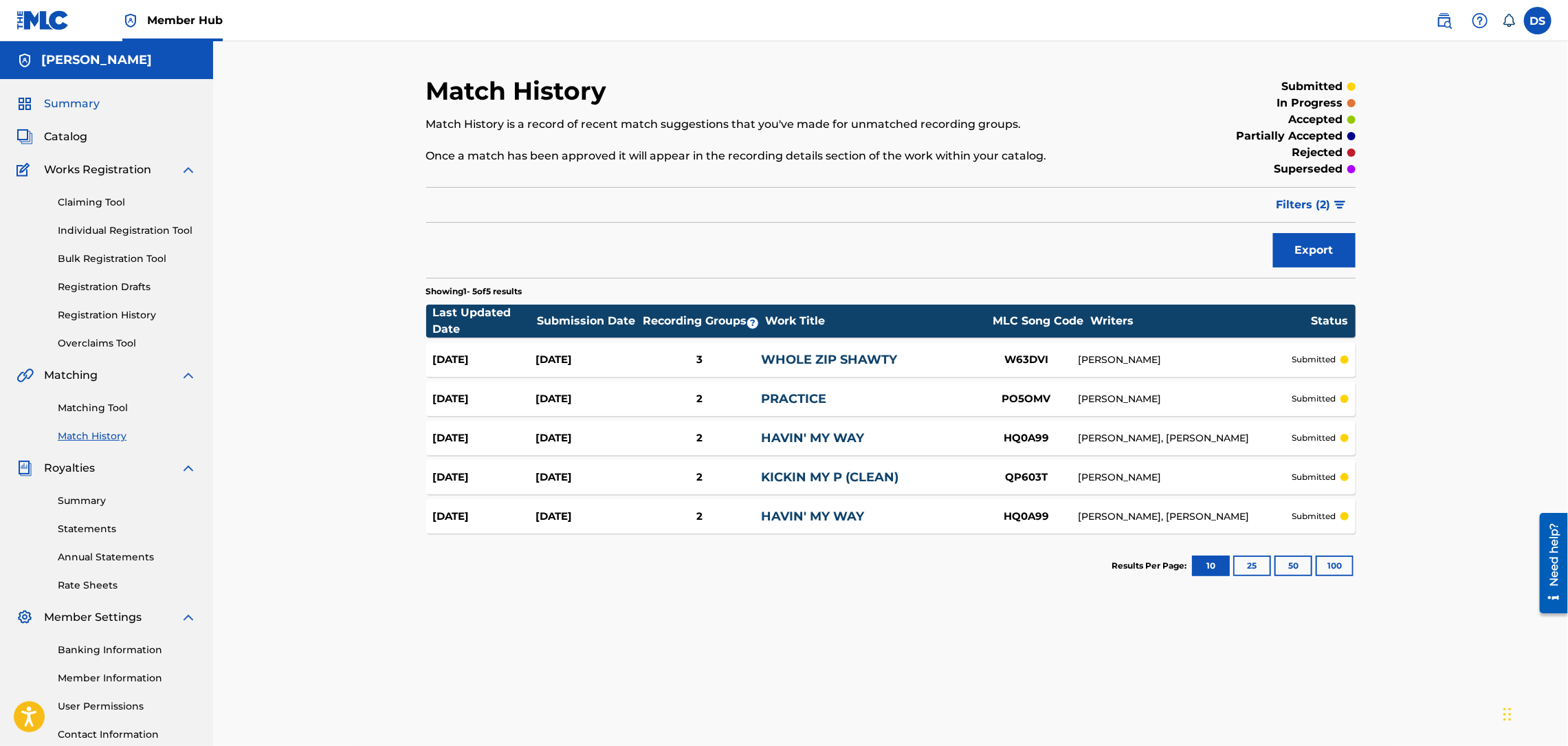
click at [67, 104] on span "Summary" at bounding box center [71, 103] width 55 height 17
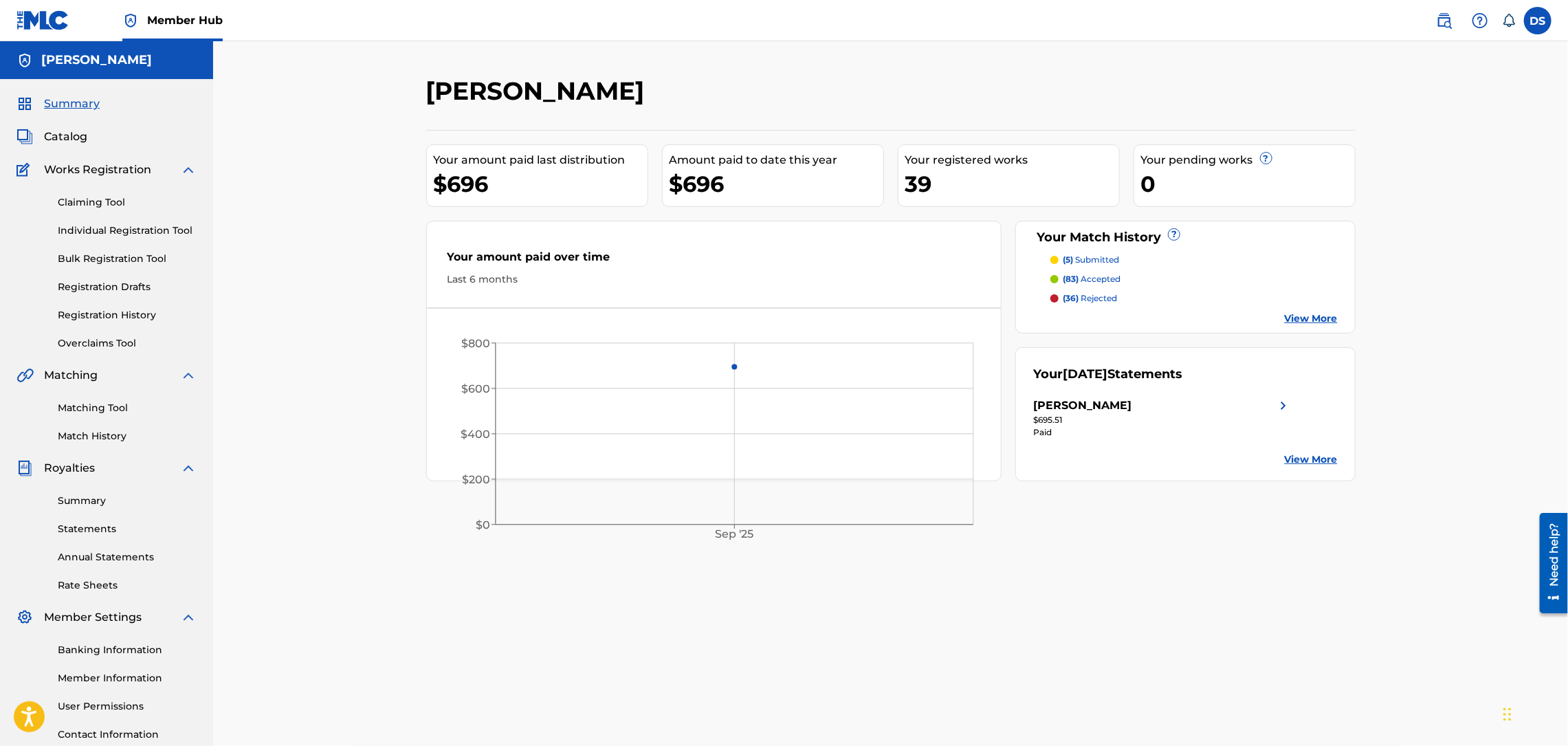
click at [1096, 280] on p "(83) accepted" at bounding box center [1091, 279] width 57 height 13
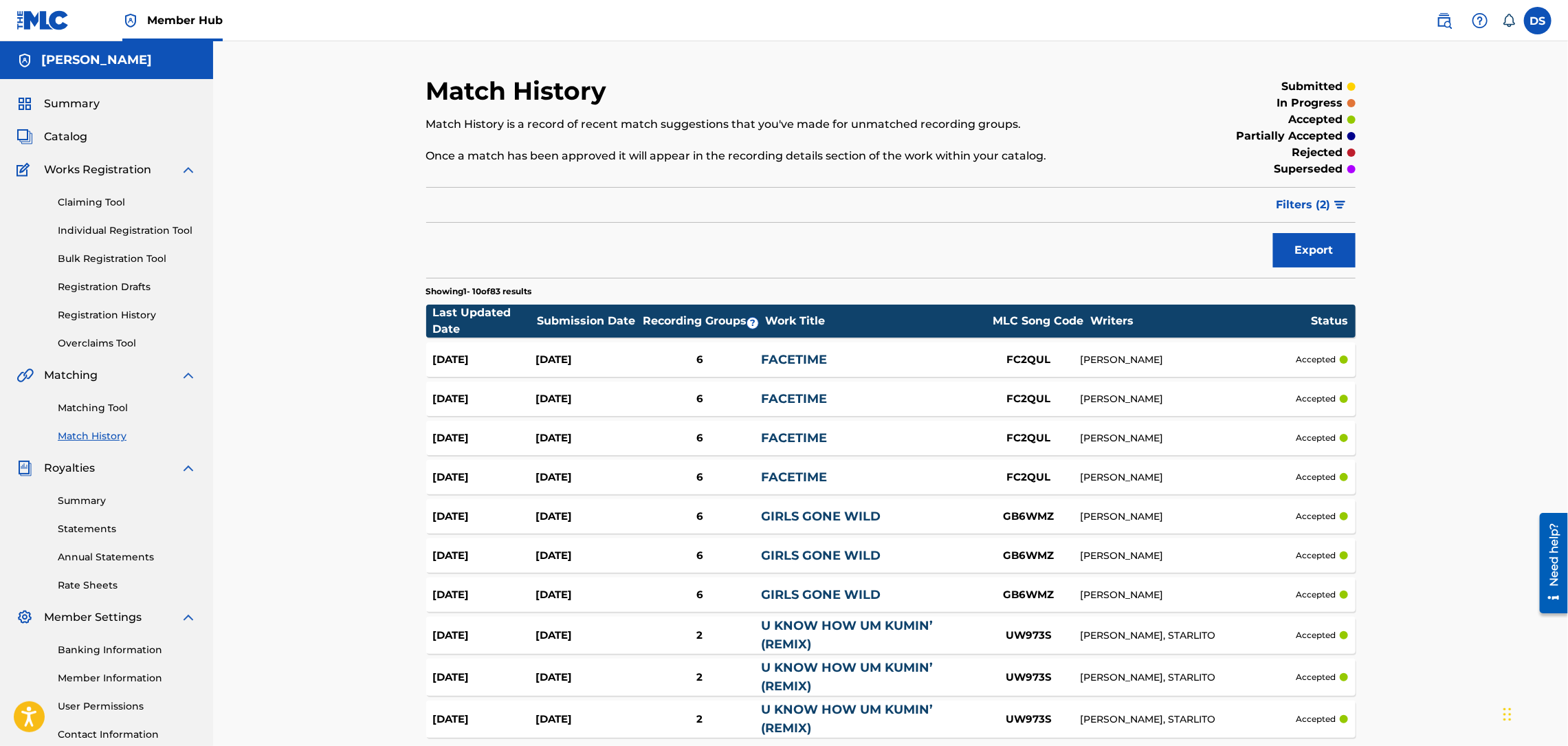
click at [1357, 444] on div "Match History Match History is a record of recent match suggestions that you've…" at bounding box center [890, 442] width 962 height 732
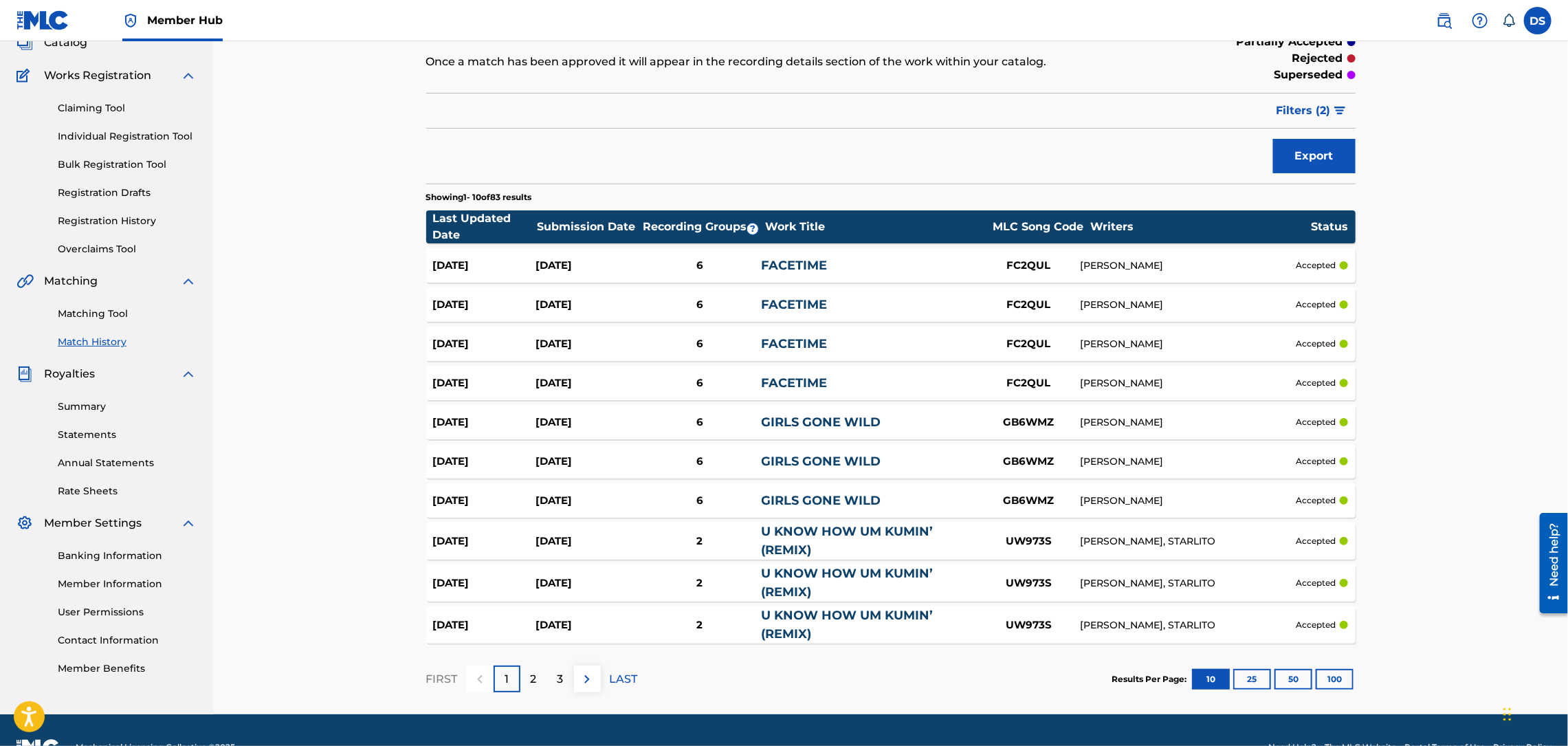
scroll to position [128, 0]
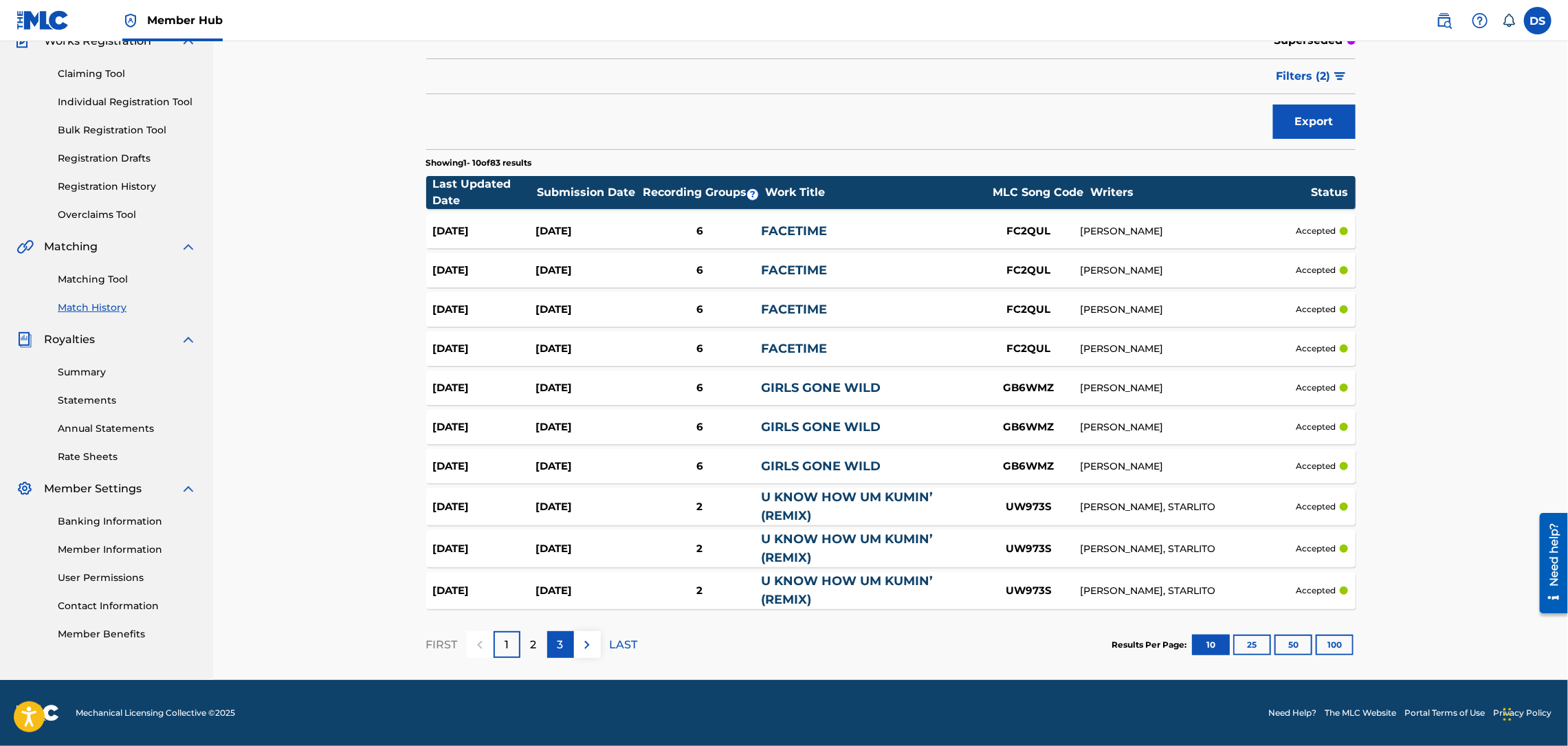
click at [559, 649] on p "3" at bounding box center [560, 644] width 6 height 17
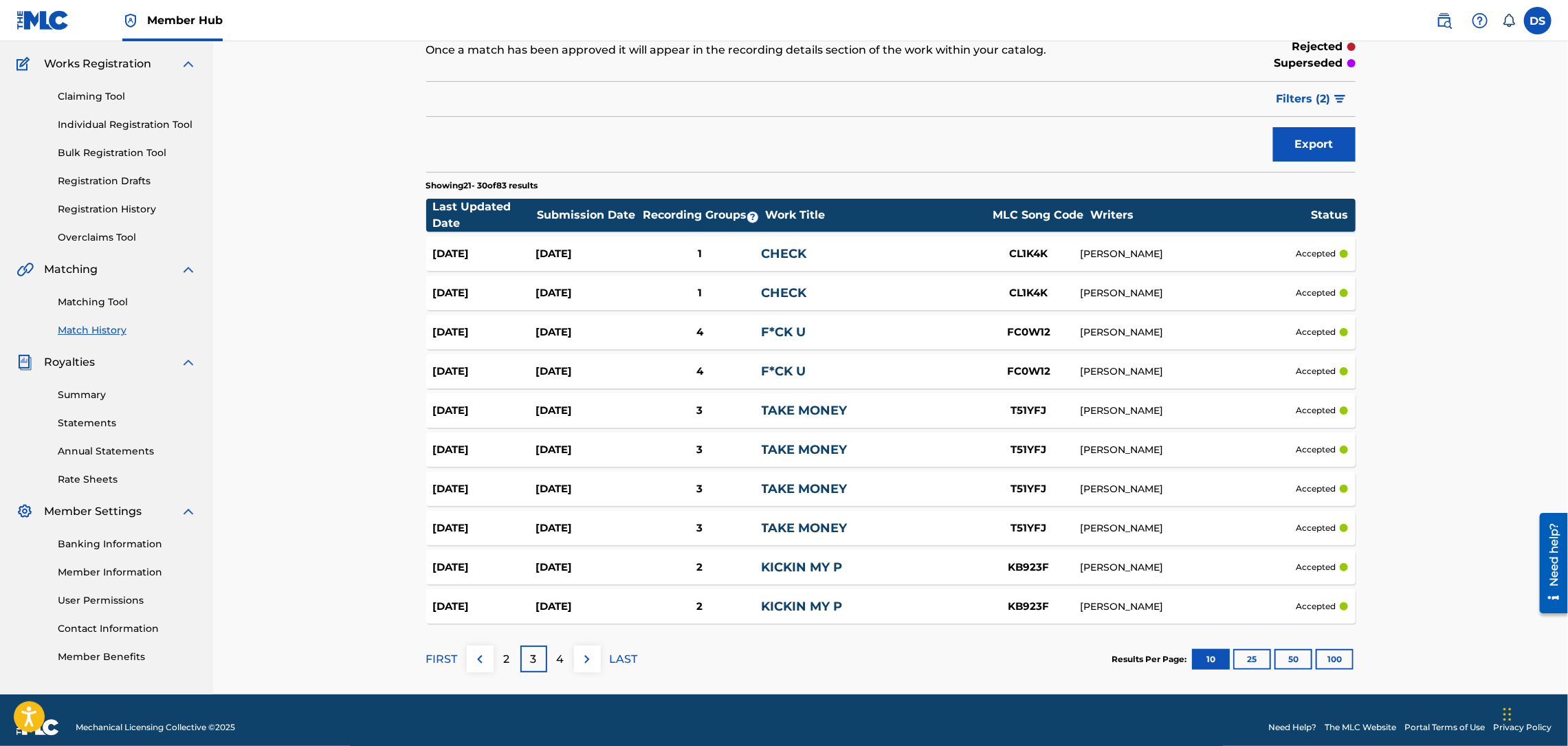
scroll to position [121, 0]
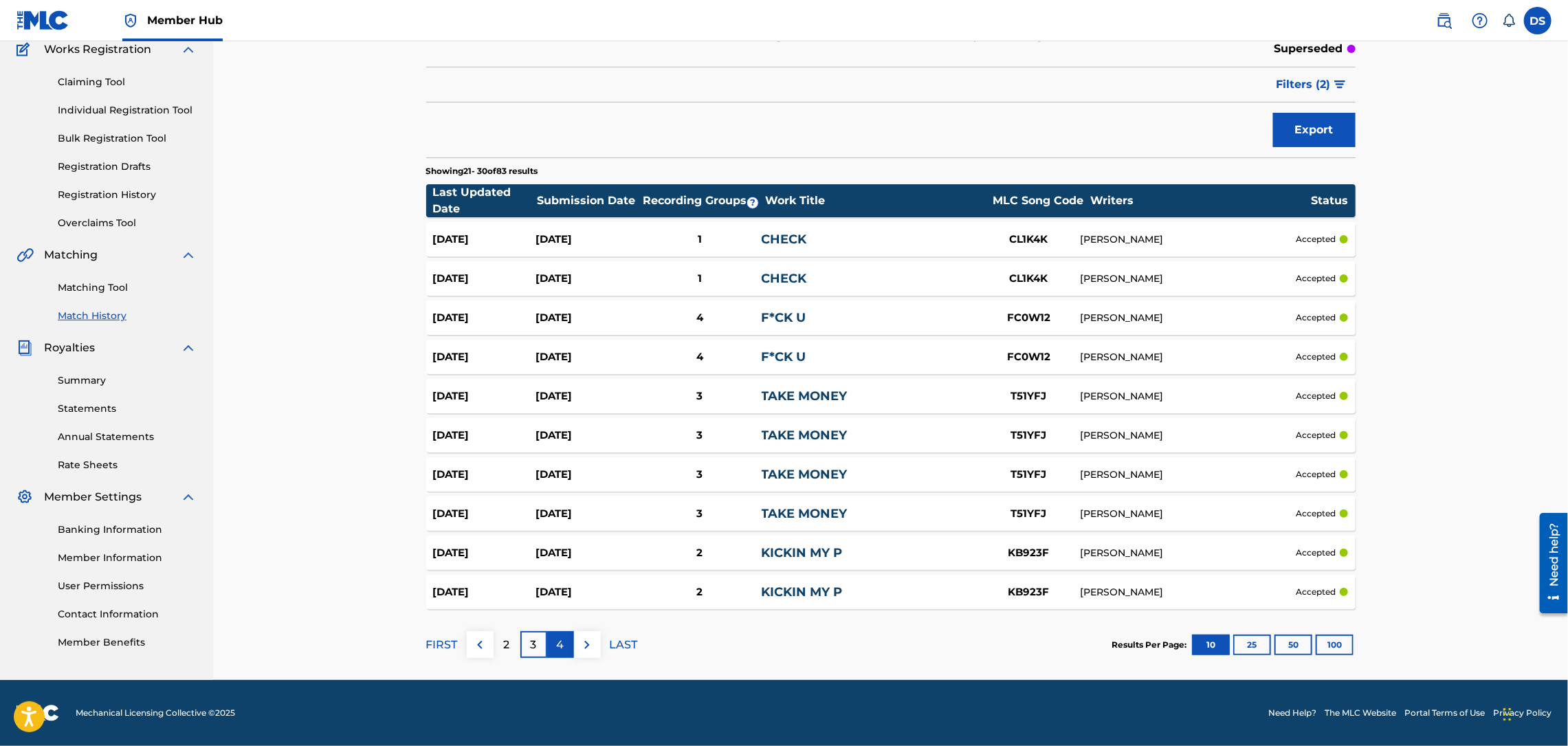
click at [567, 643] on div "4" at bounding box center [561, 645] width 27 height 27
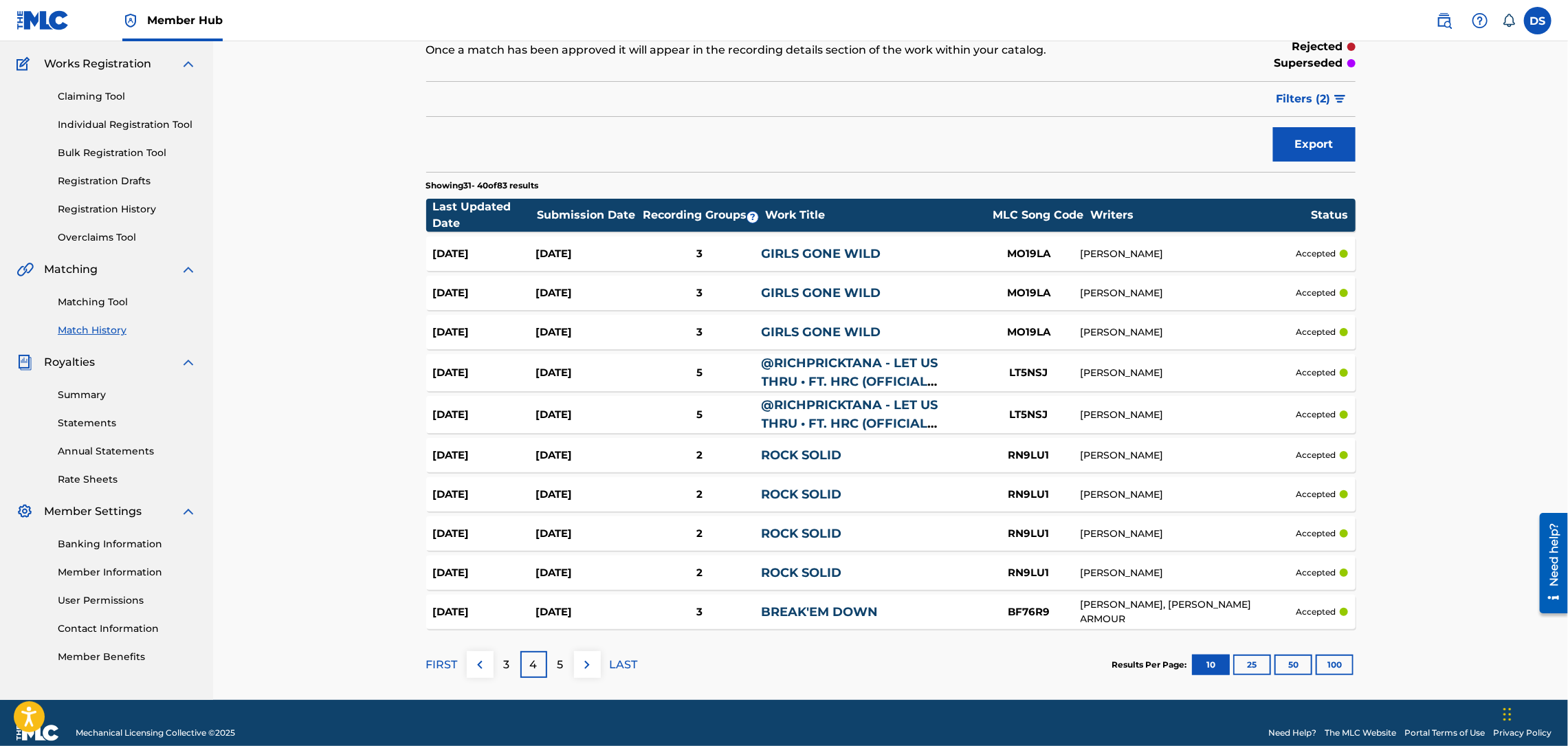
scroll to position [125, 0]
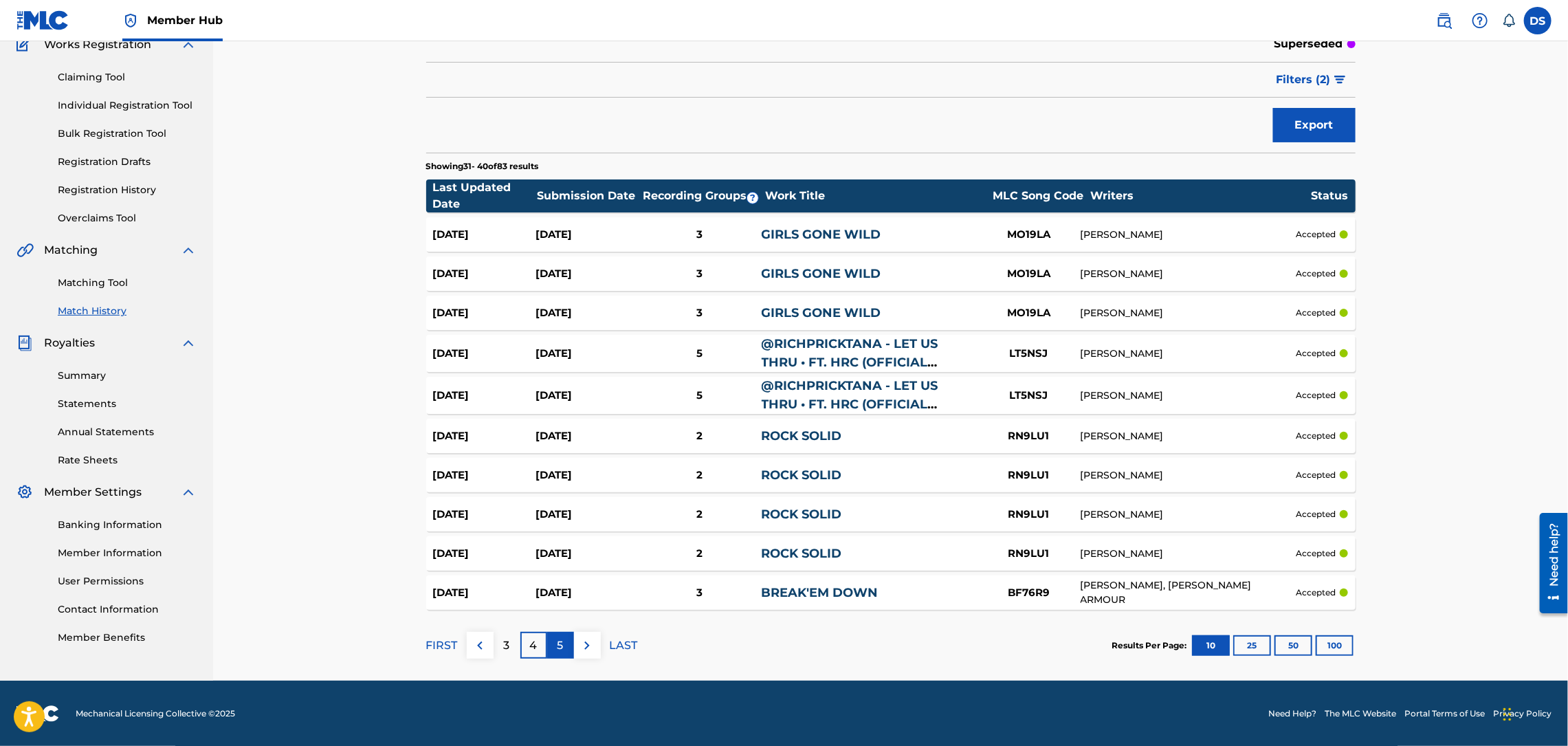
click at [557, 645] on p "5" at bounding box center [560, 645] width 6 height 17
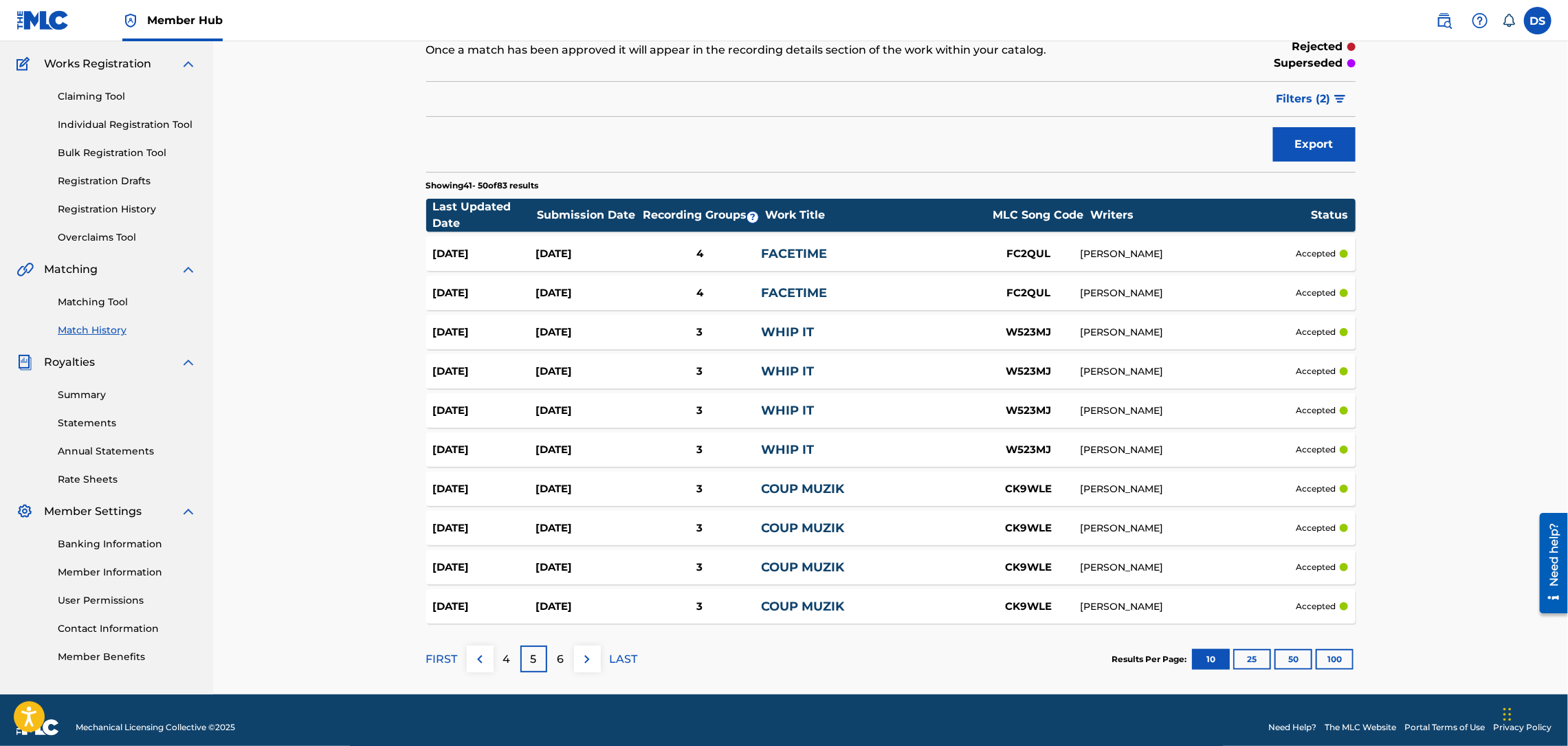
scroll to position [121, 0]
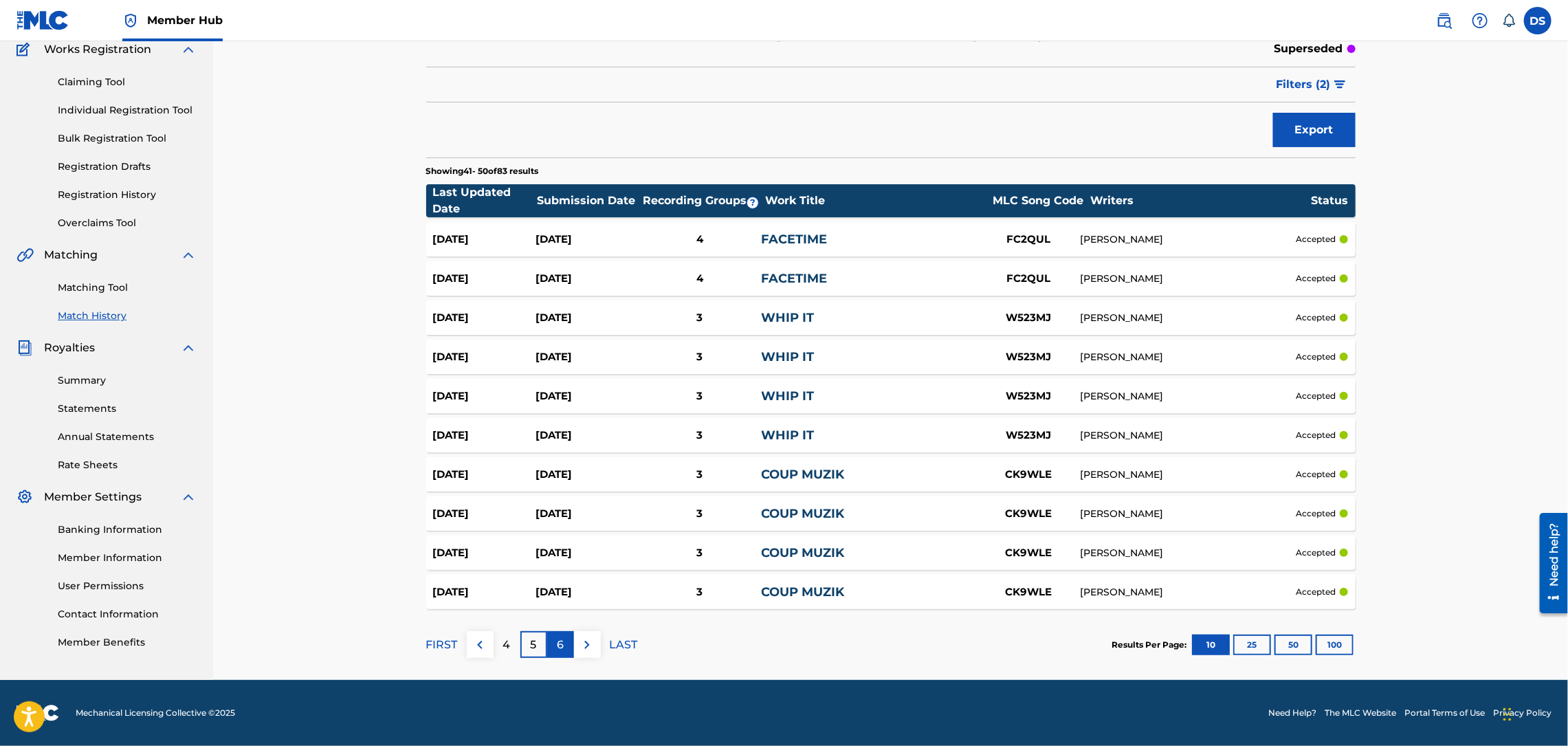
click at [562, 645] on p "6" at bounding box center [559, 644] width 7 height 17
click at [557, 640] on p "7" at bounding box center [559, 644] width 7 height 17
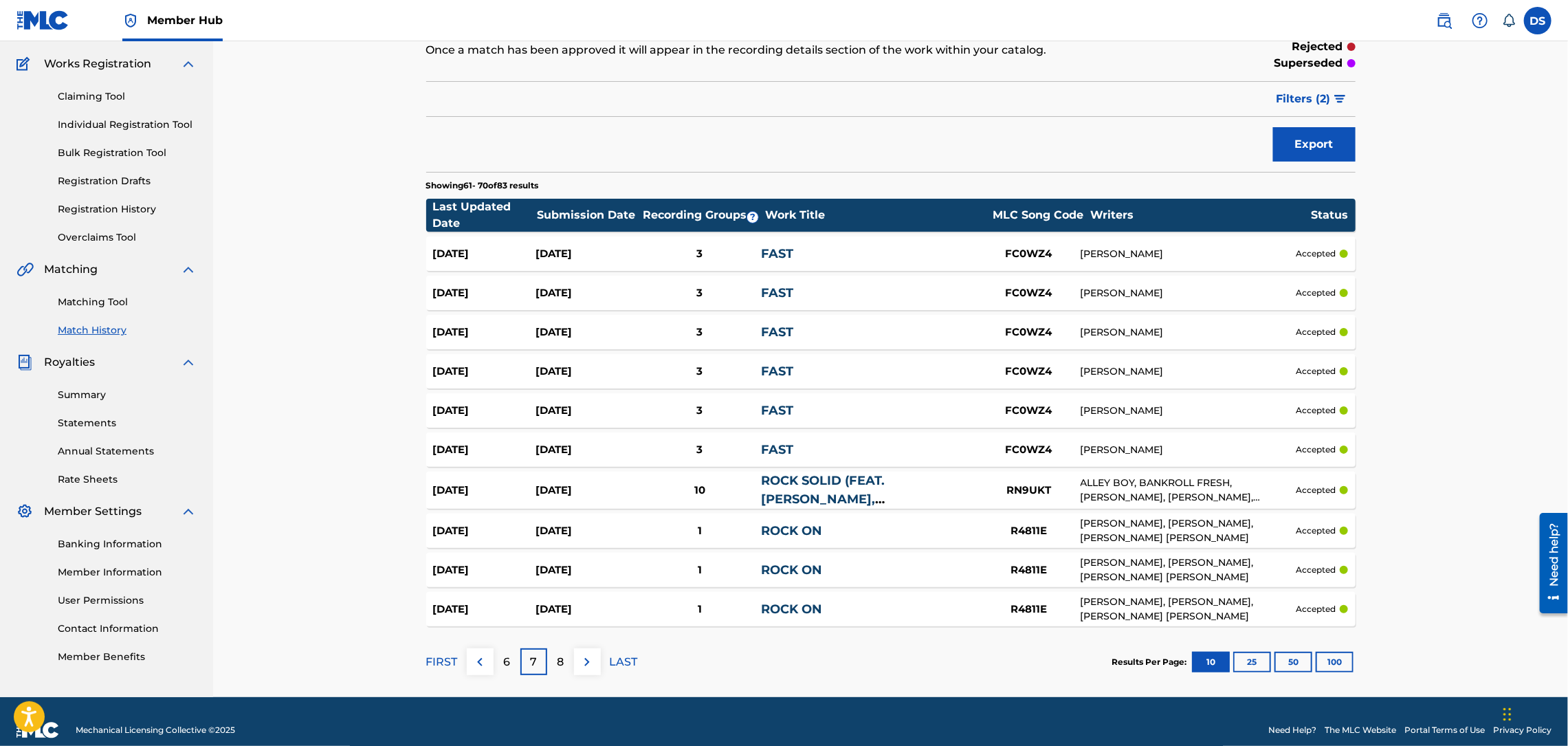
scroll to position [124, 0]
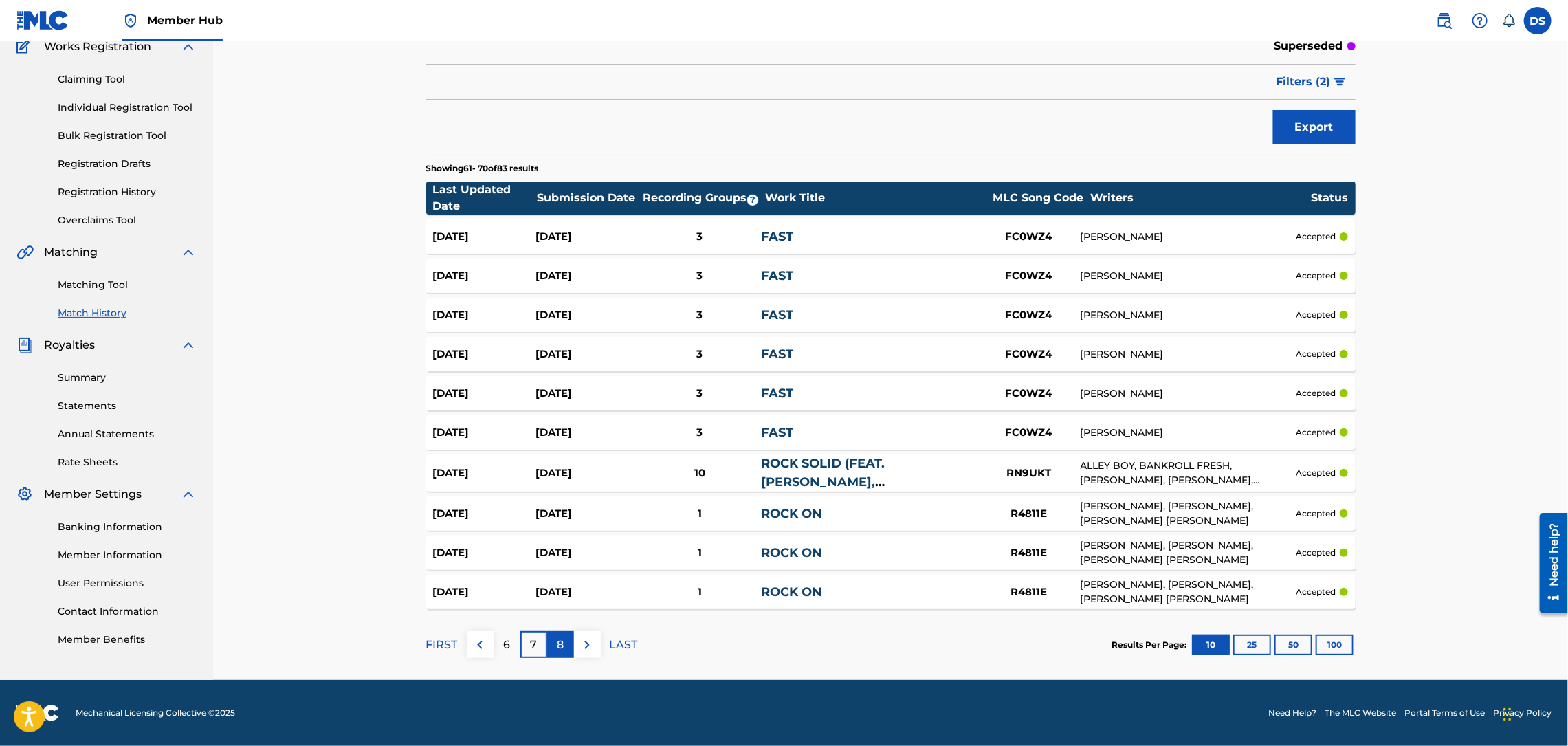
click at [561, 643] on p "8" at bounding box center [559, 644] width 7 height 17
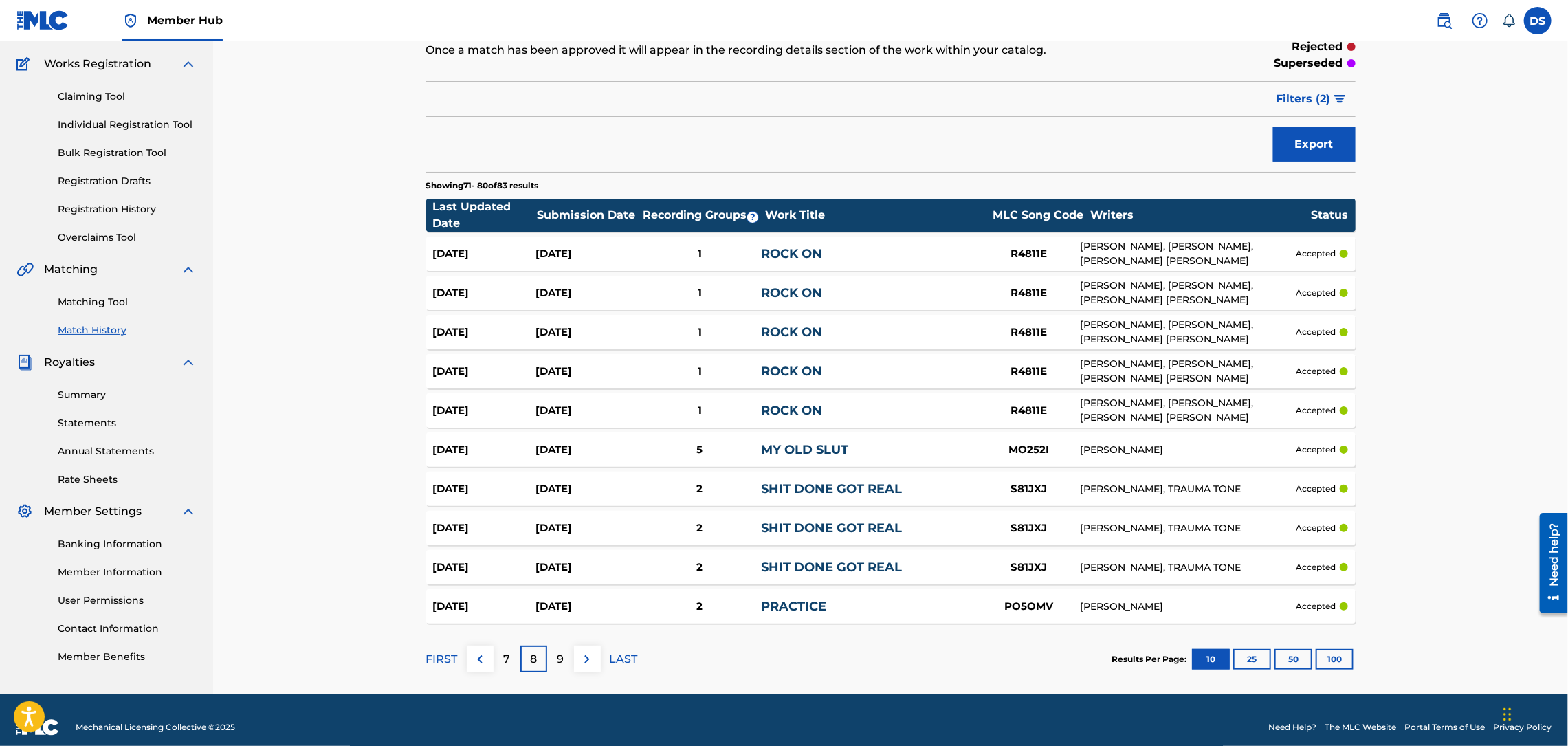
scroll to position [121, 0]
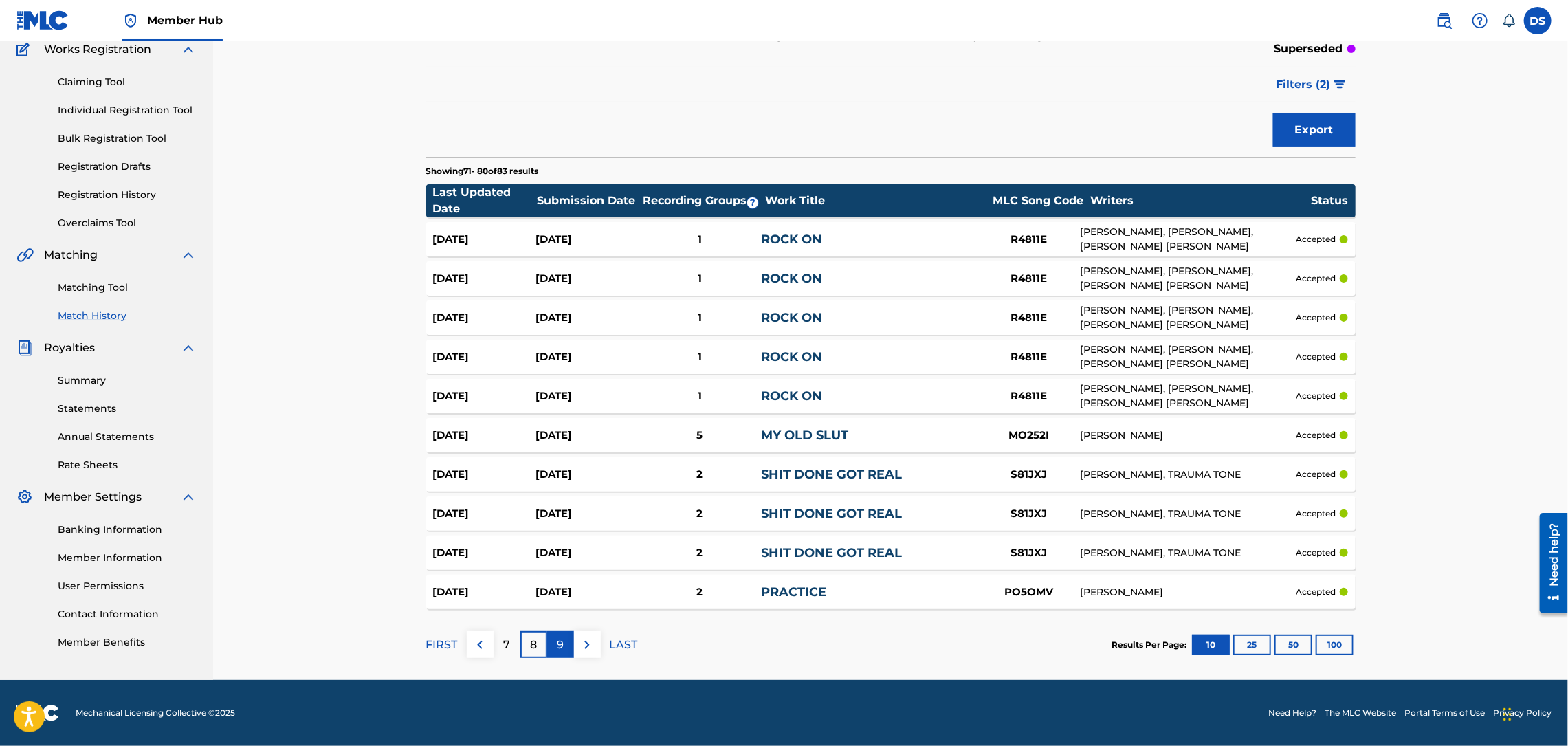
click at [559, 642] on p "9" at bounding box center [559, 644] width 7 height 17
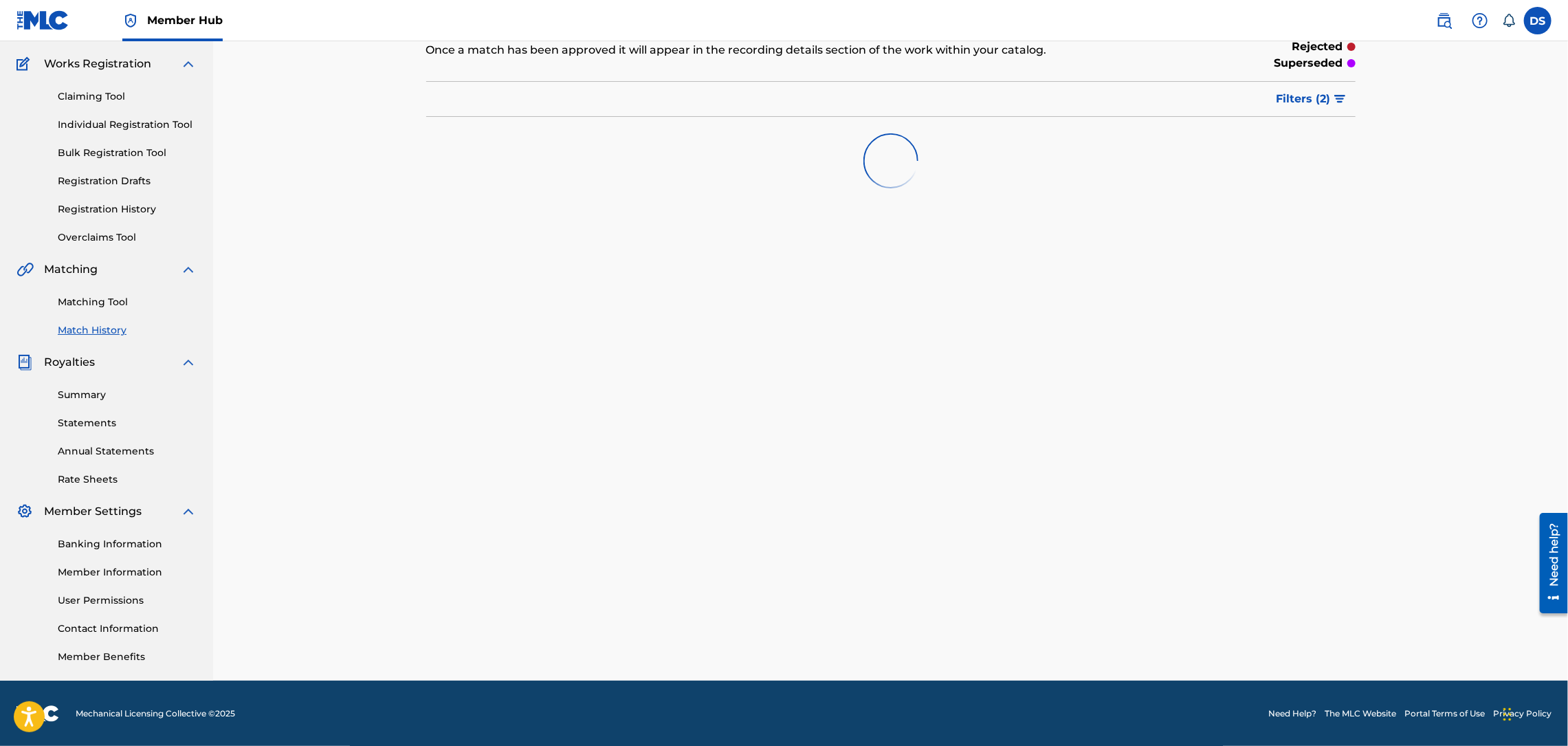
scroll to position [128, 0]
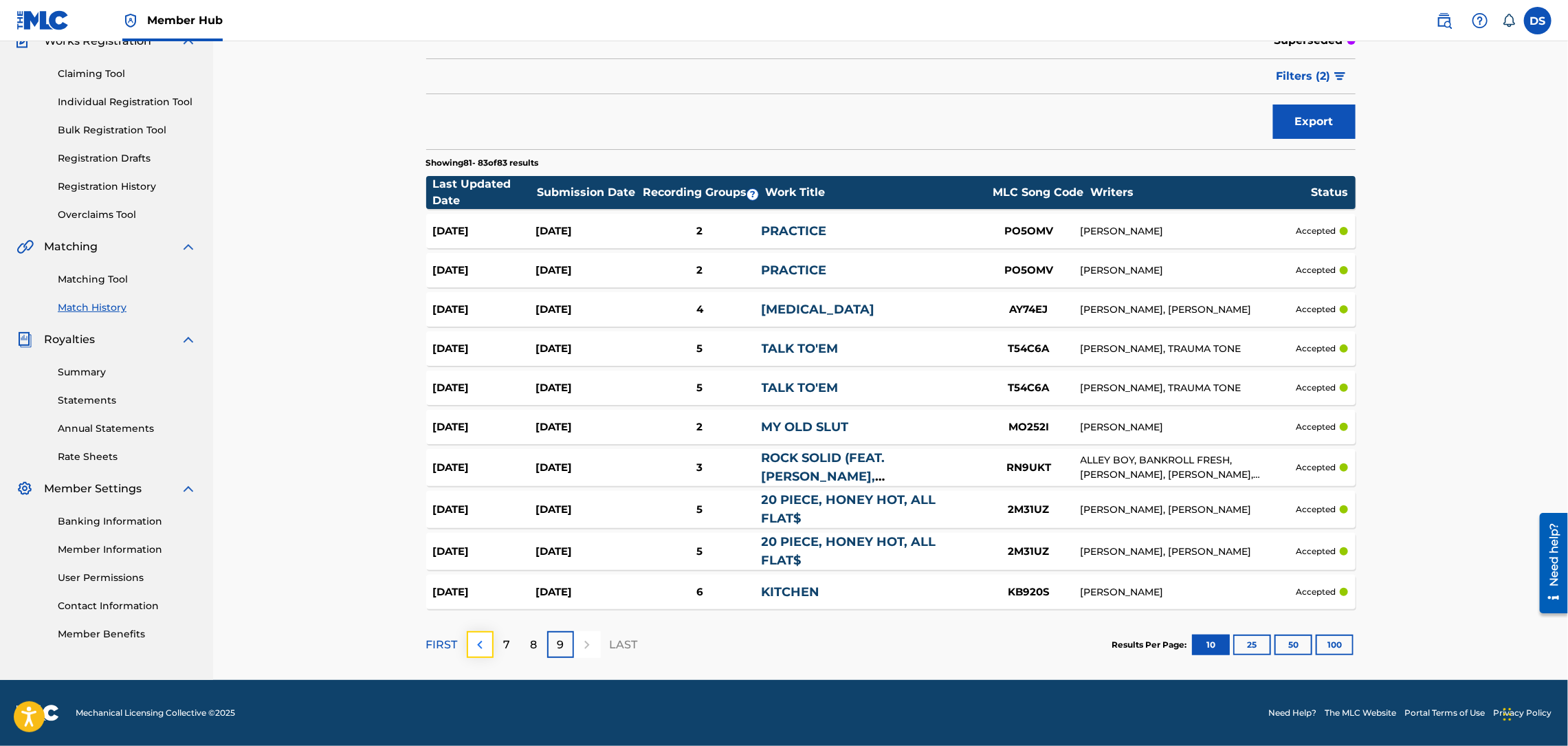
click at [481, 641] on img at bounding box center [480, 644] width 17 height 17
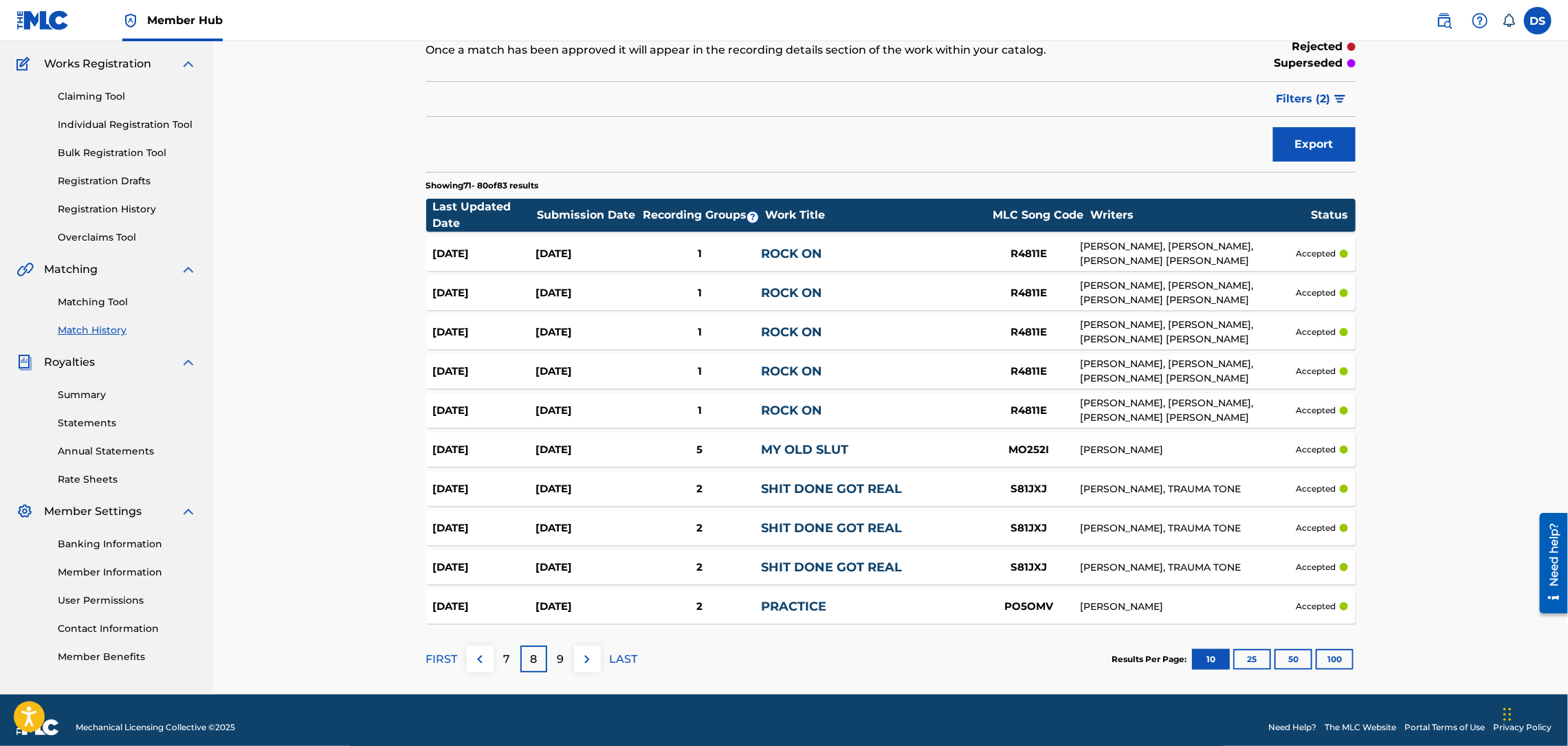
scroll to position [121, 0]
